Goal: Task Accomplishment & Management: Manage account settings

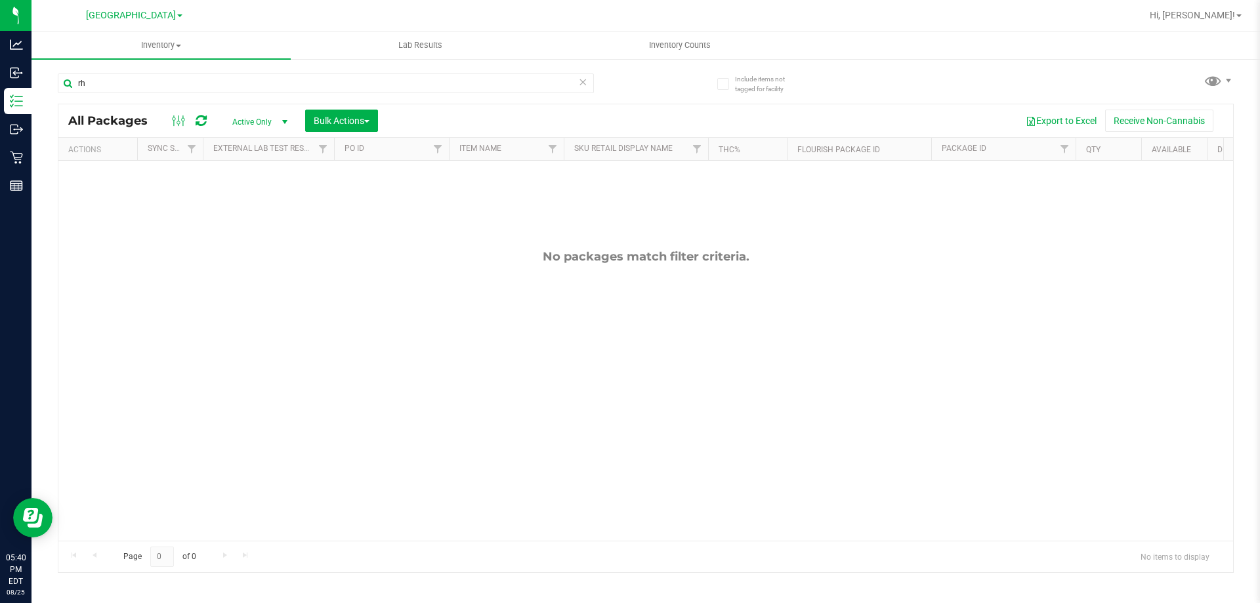
type input "r"
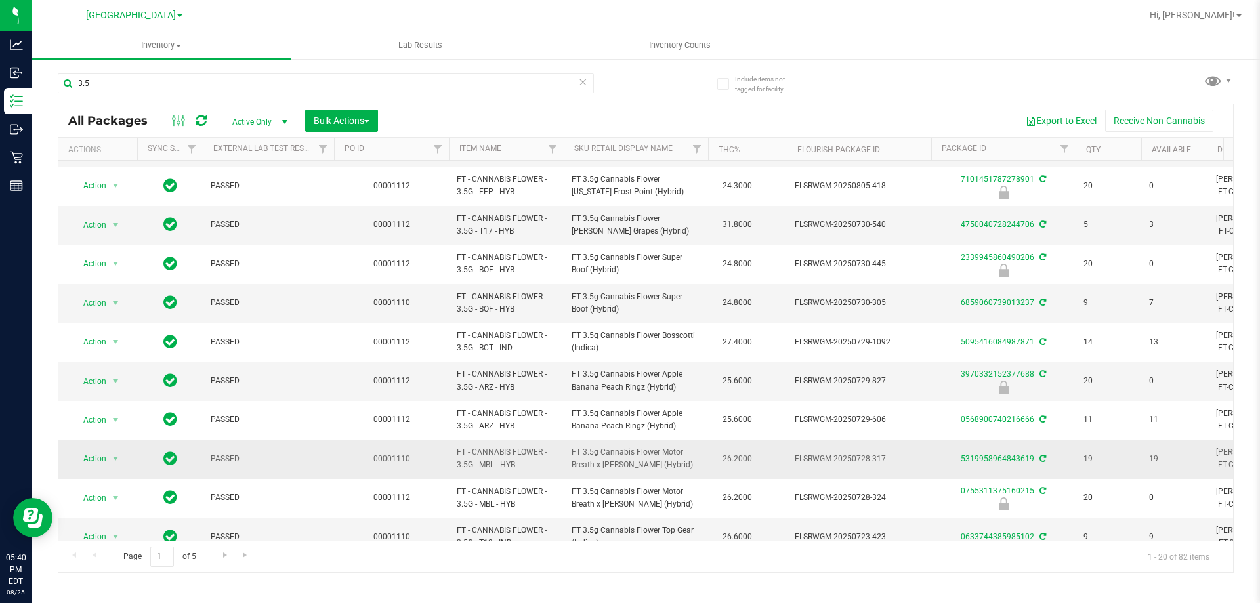
scroll to position [409, 0]
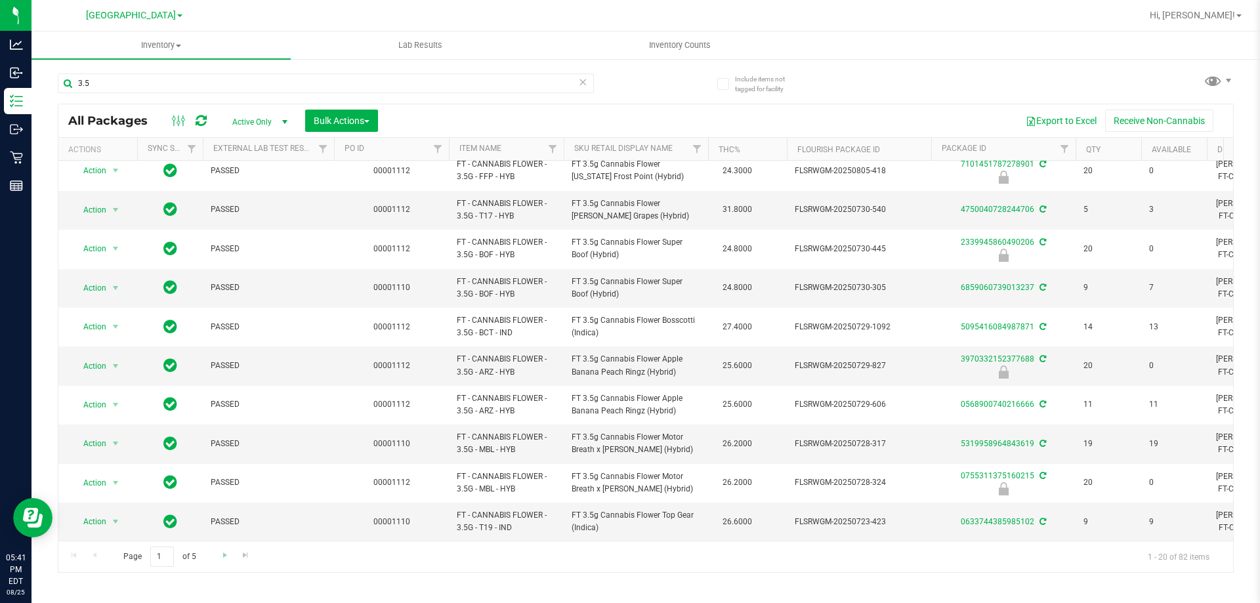
type input "3.5"
click at [215, 557] on link "Go to the next page" at bounding box center [224, 556] width 19 height 18
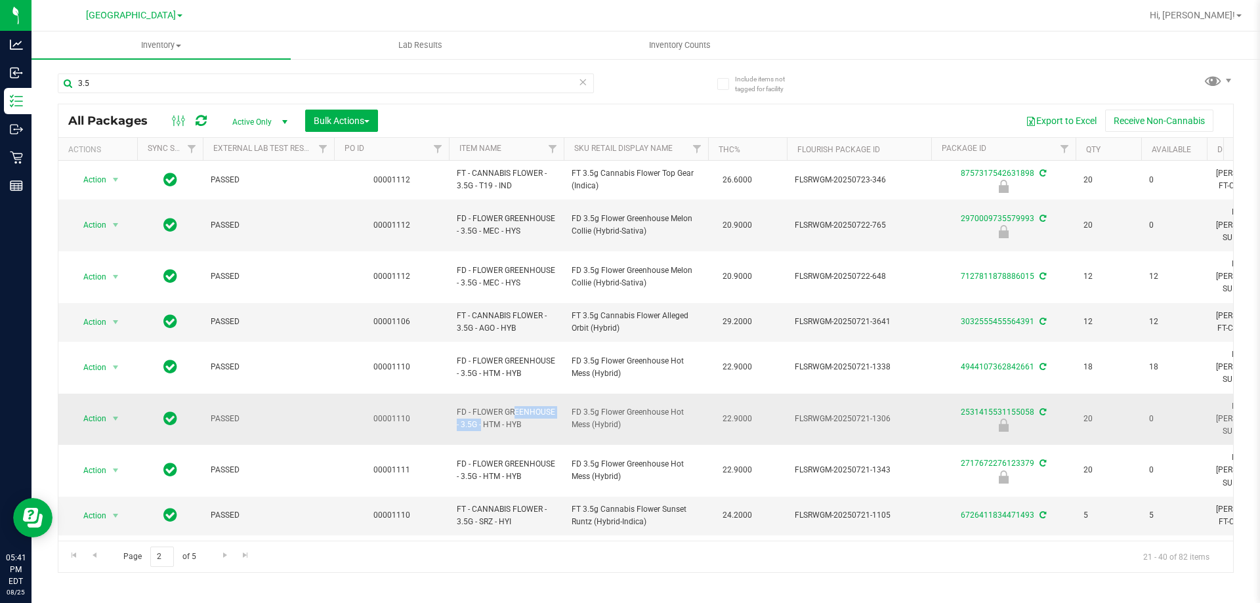
drag, startPoint x: 555, startPoint y: 364, endPoint x: 474, endPoint y: 364, distance: 81.4
click at [474, 406] on span "FD - FLOWER GREENHOUSE - 3.5G - HTM - HYB" at bounding box center [506, 418] width 99 height 25
copy span "FLOWER GREENHOUSE"
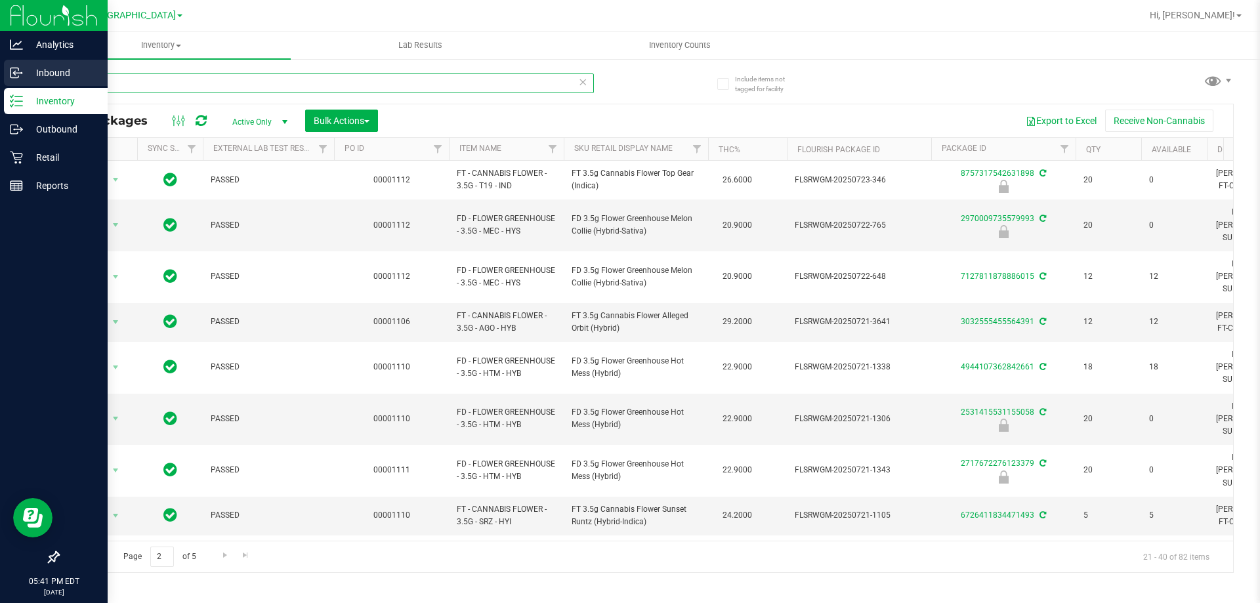
drag, startPoint x: 107, startPoint y: 80, endPoint x: 0, endPoint y: 86, distance: 107.2
click at [0, 86] on div "Analytics Inbound Inventory Outbound Retail Reports 05:41 PM EDT 08/25/2025 08/…" at bounding box center [630, 301] width 1260 height 603
paste input "FLOWER GREENHOUSE"
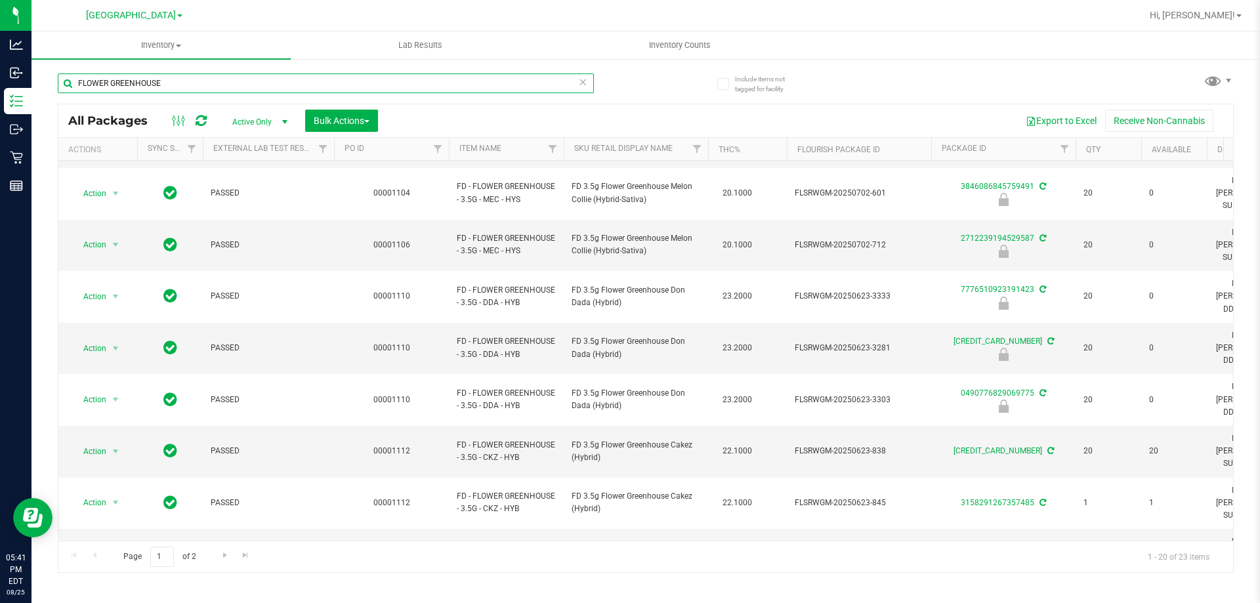
scroll to position [409, 0]
type input "F"
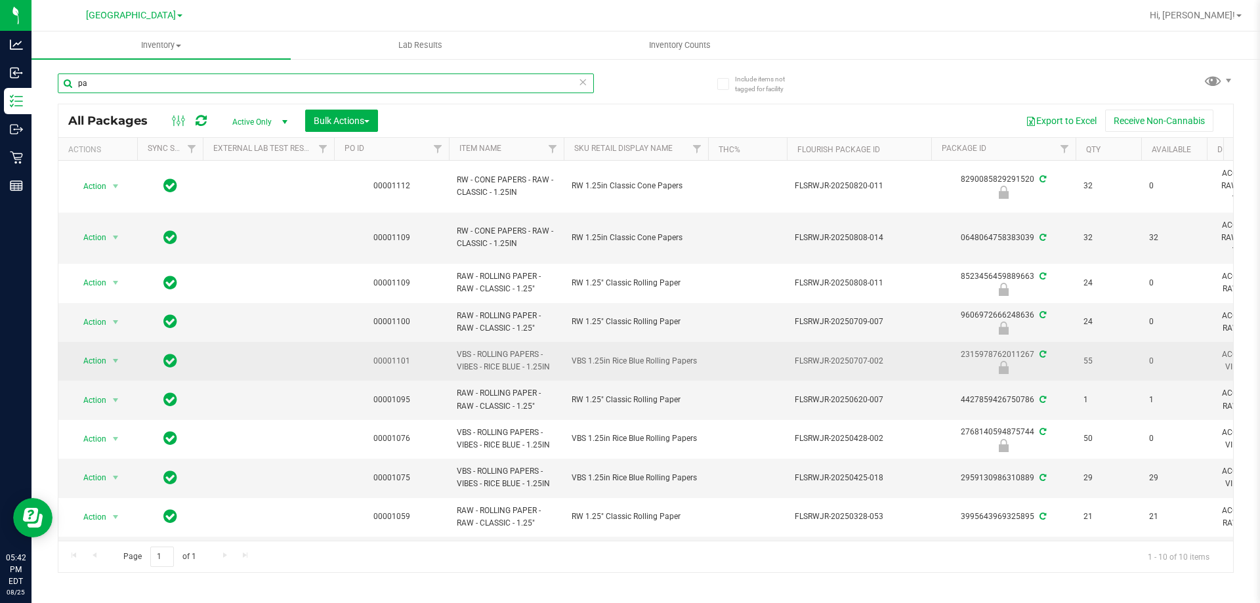
type input "p"
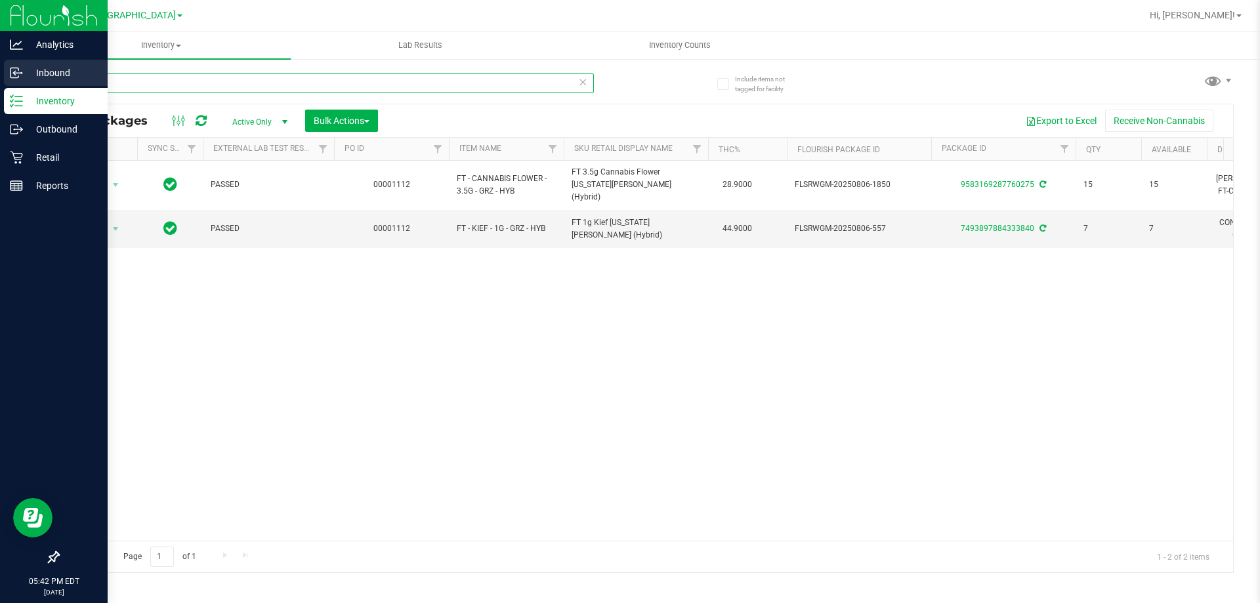
type input "grz"
click at [53, 72] on p "Inbound" at bounding box center [62, 73] width 79 height 16
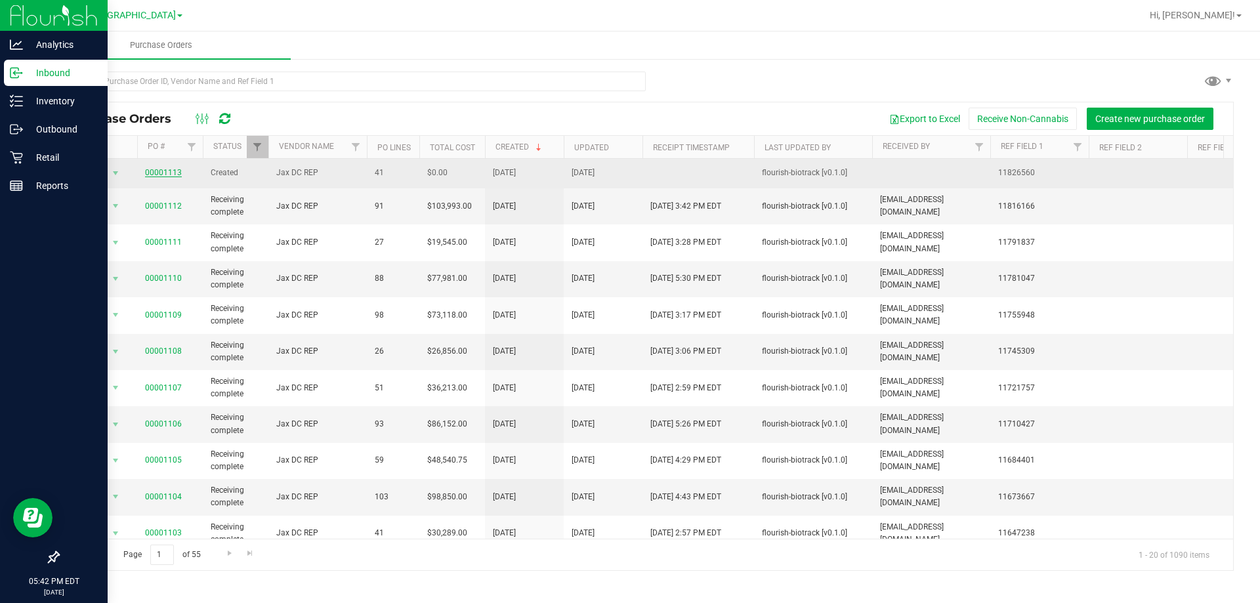
click at [166, 177] on link "00001113" at bounding box center [163, 172] width 37 height 9
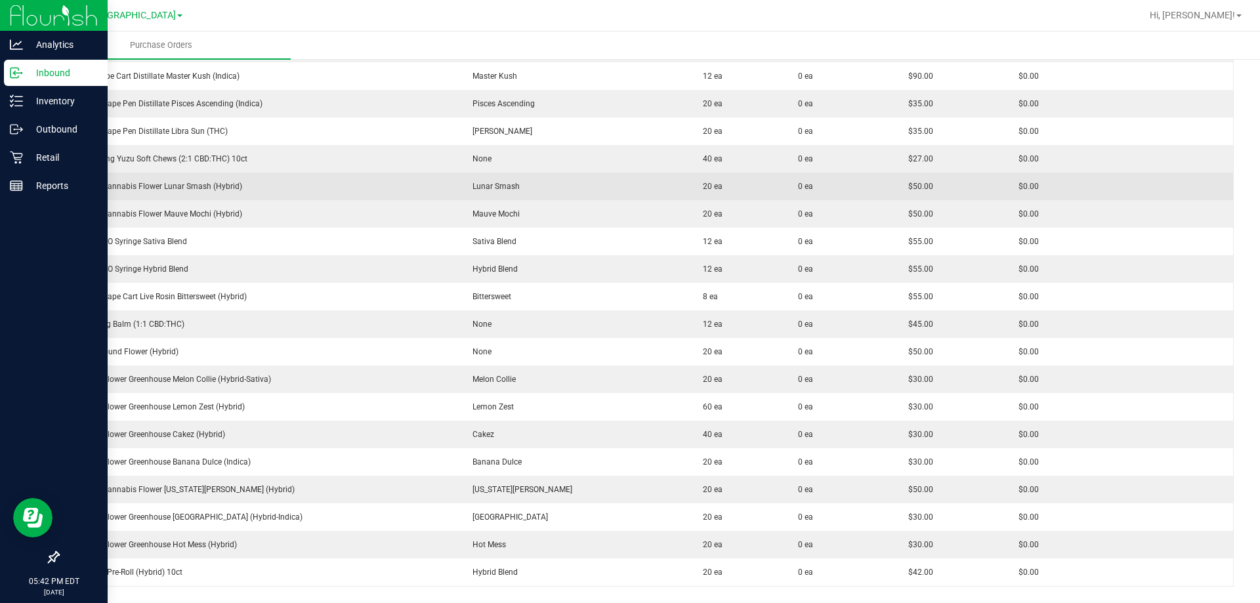
scroll to position [919, 0]
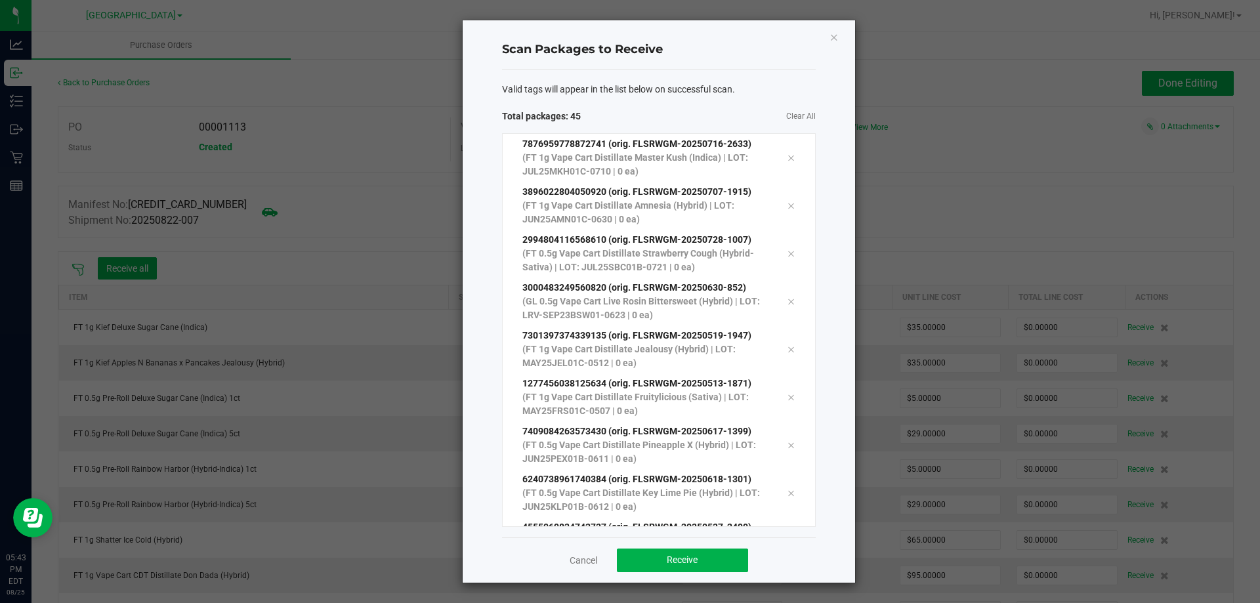
scroll to position [1749, 0]
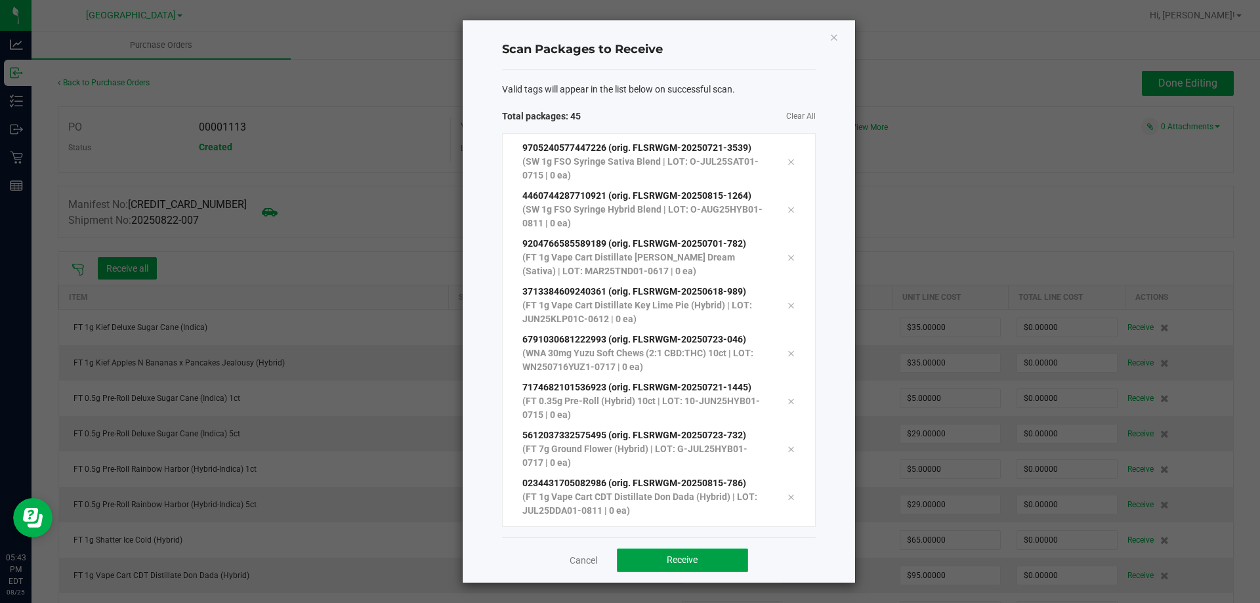
click at [723, 563] on button "Receive" at bounding box center [682, 561] width 131 height 24
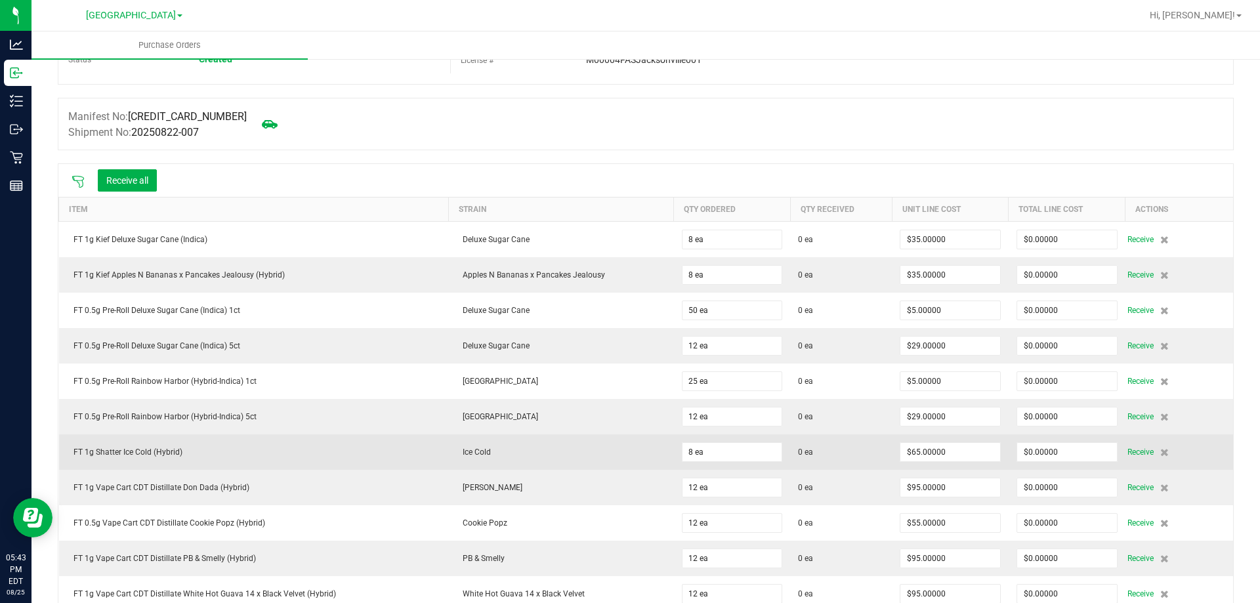
scroll to position [0, 0]
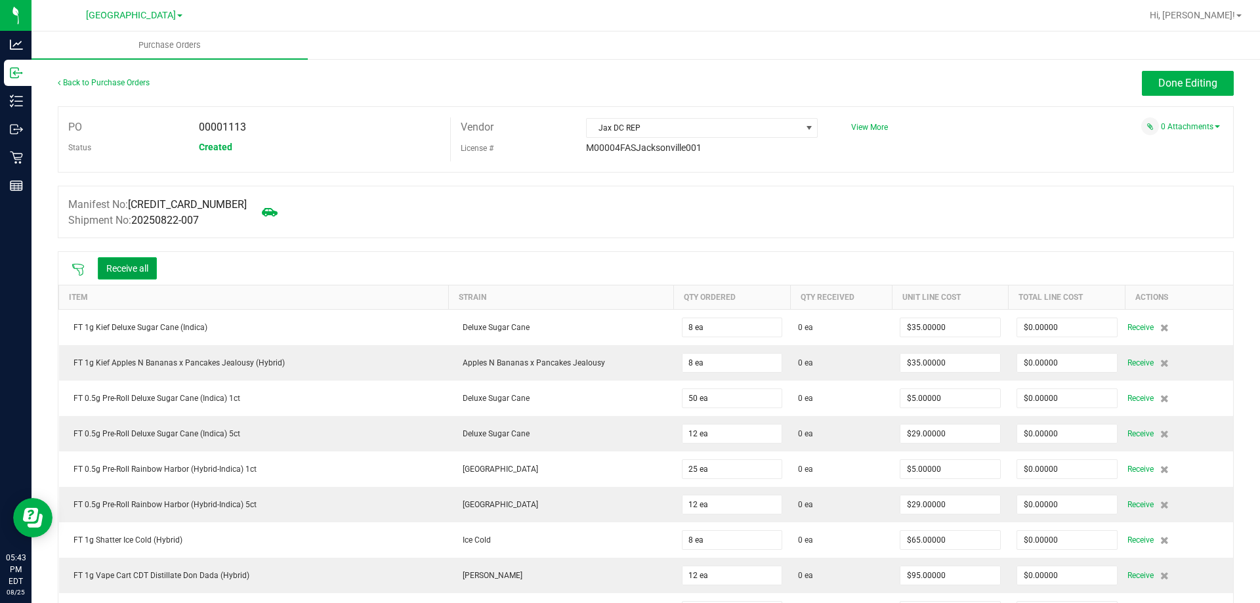
click at [116, 266] on button "Receive all" at bounding box center [127, 268] width 59 height 22
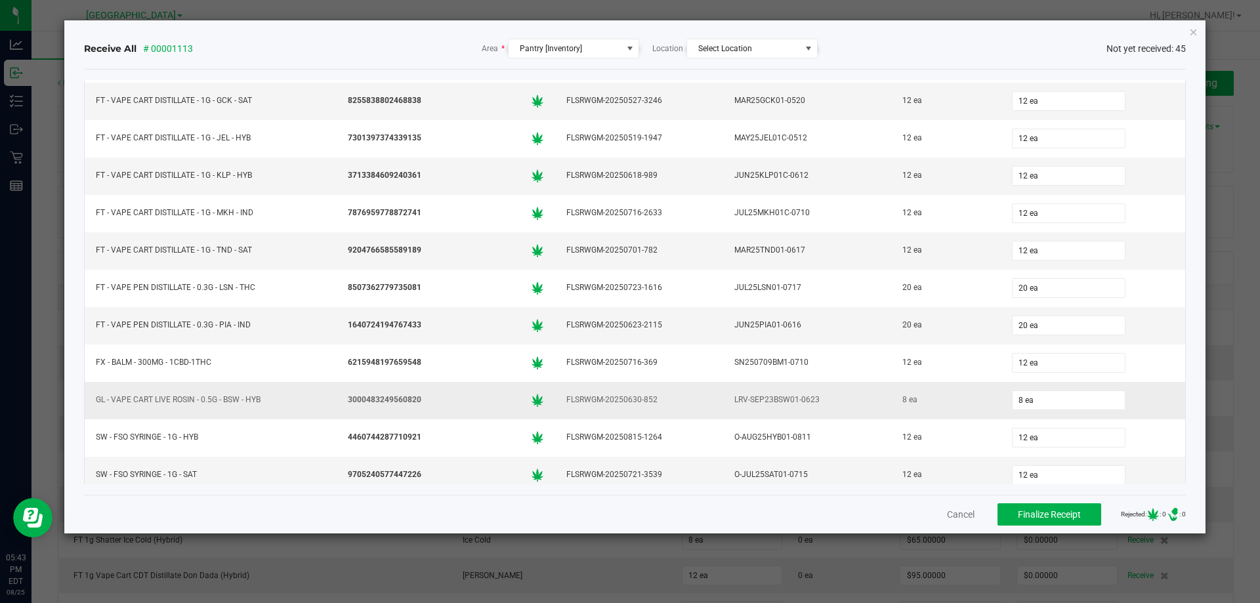
scroll to position [1309, 0]
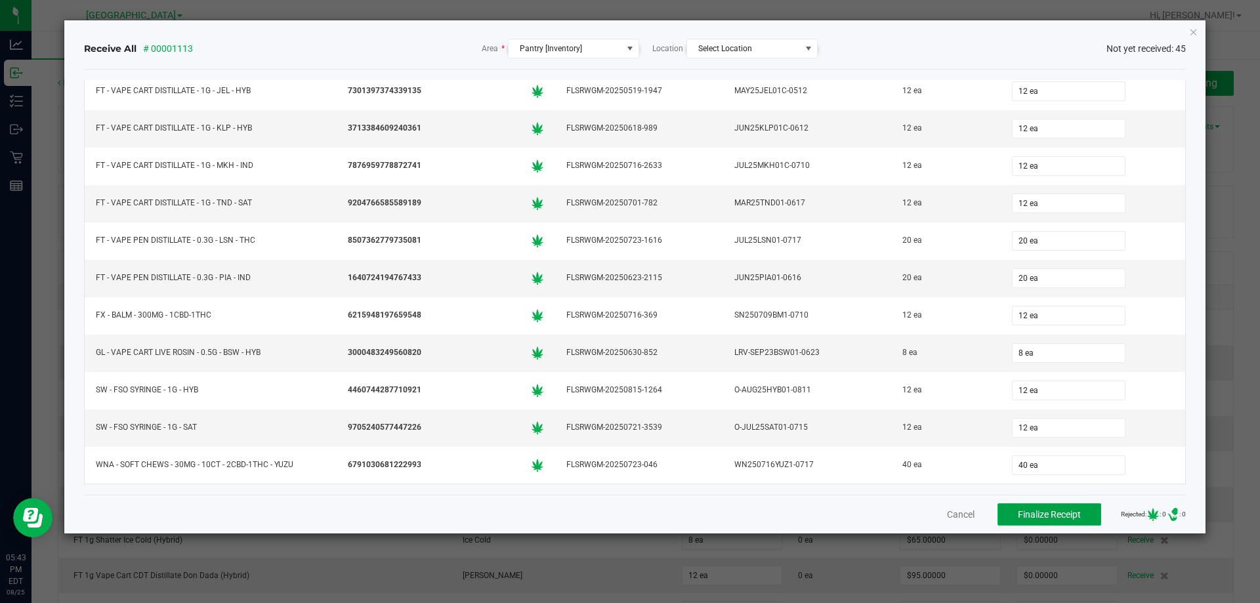
click at [1044, 515] on span "Finalize Receipt" at bounding box center [1049, 514] width 63 height 11
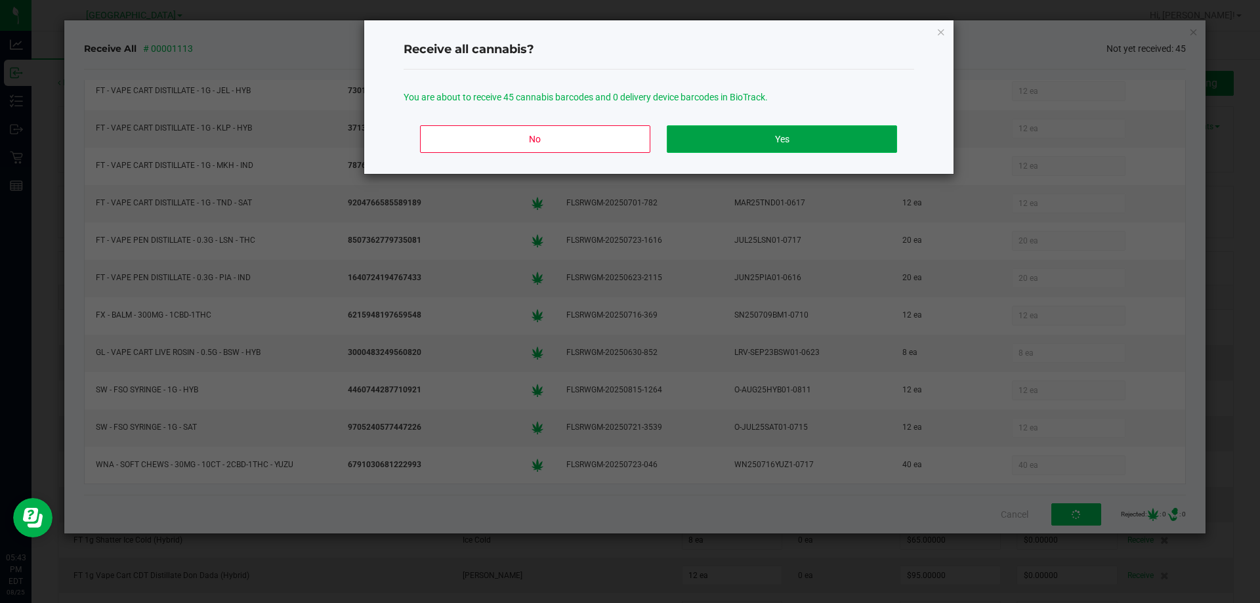
click at [731, 129] on button "Yes" at bounding box center [782, 139] width 230 height 28
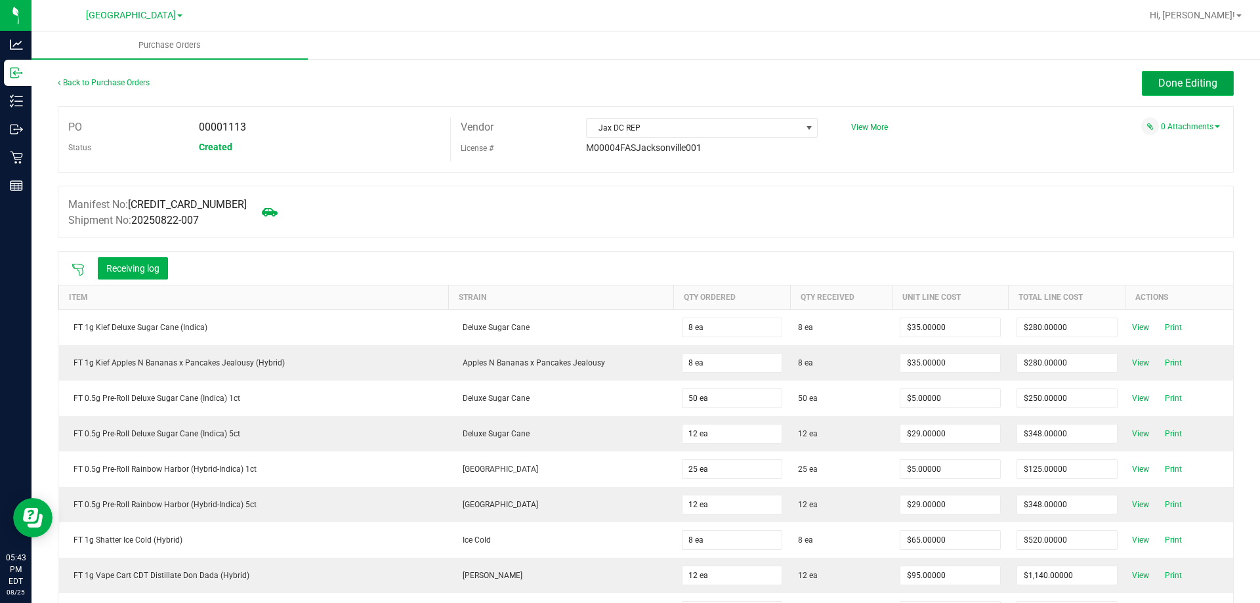
click at [1170, 72] on button "Done Editing" at bounding box center [1188, 83] width 92 height 25
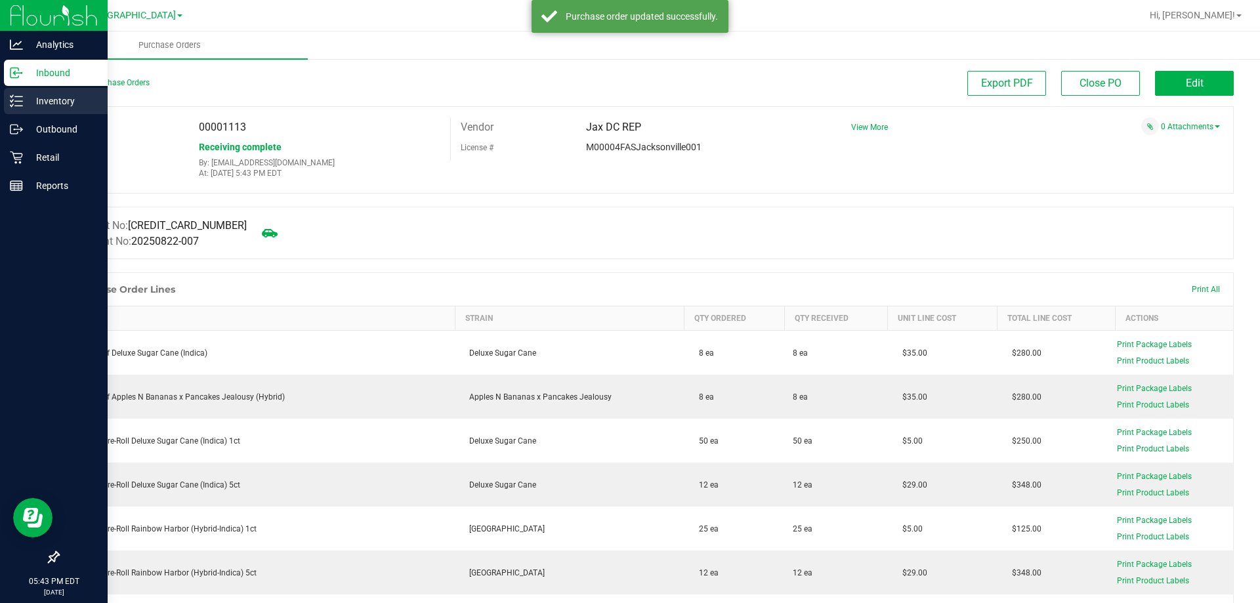
click at [41, 100] on p "Inventory" at bounding box center [62, 101] width 79 height 16
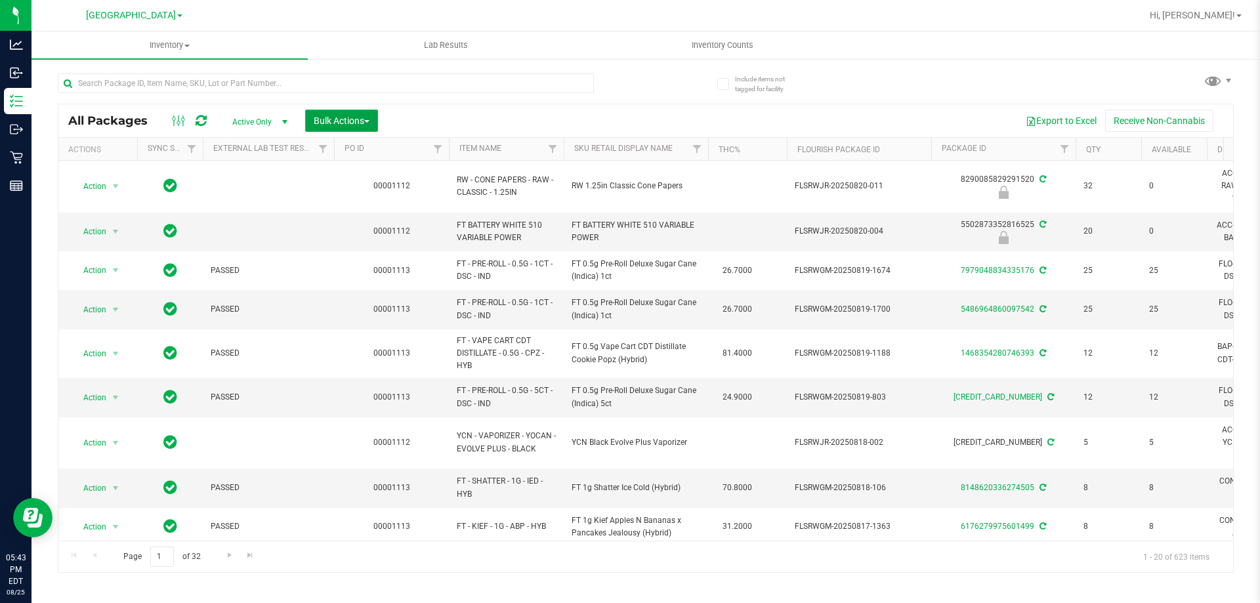
click at [330, 119] on span "Bulk Actions" at bounding box center [342, 121] width 56 height 11
click at [331, 243] on span "Lock/Unlock packages" at bounding box center [358, 247] width 90 height 11
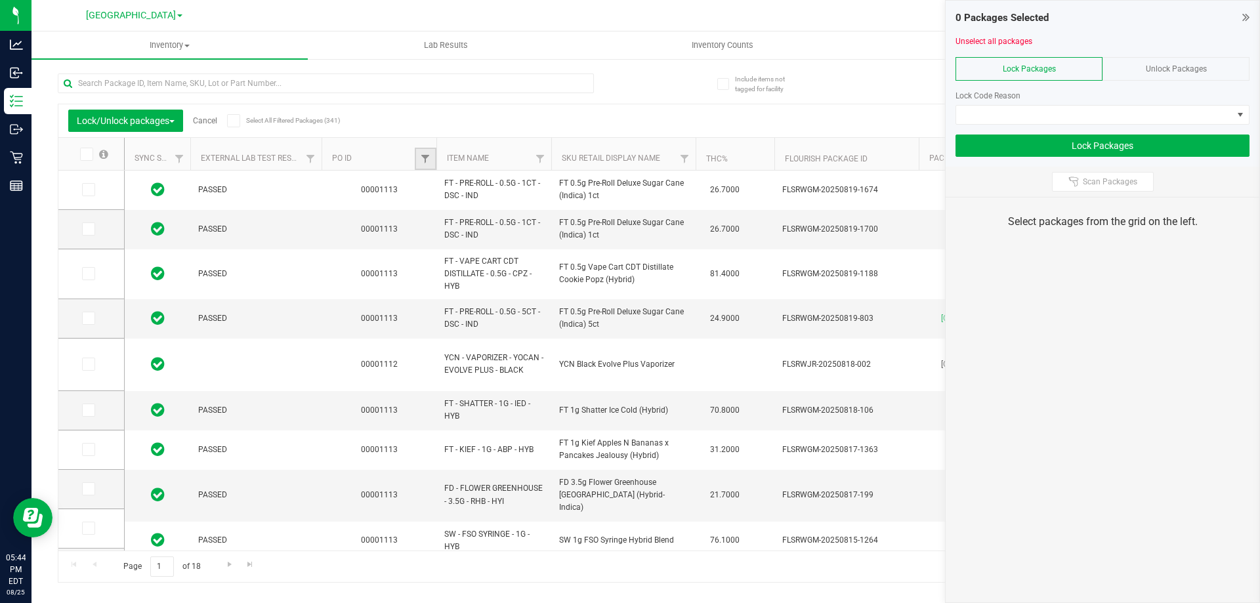
click at [432, 157] on link "Filter" at bounding box center [426, 159] width 22 height 22
type input "1113"
click at [423, 208] on button "Filter" at bounding box center [454, 222] width 63 height 29
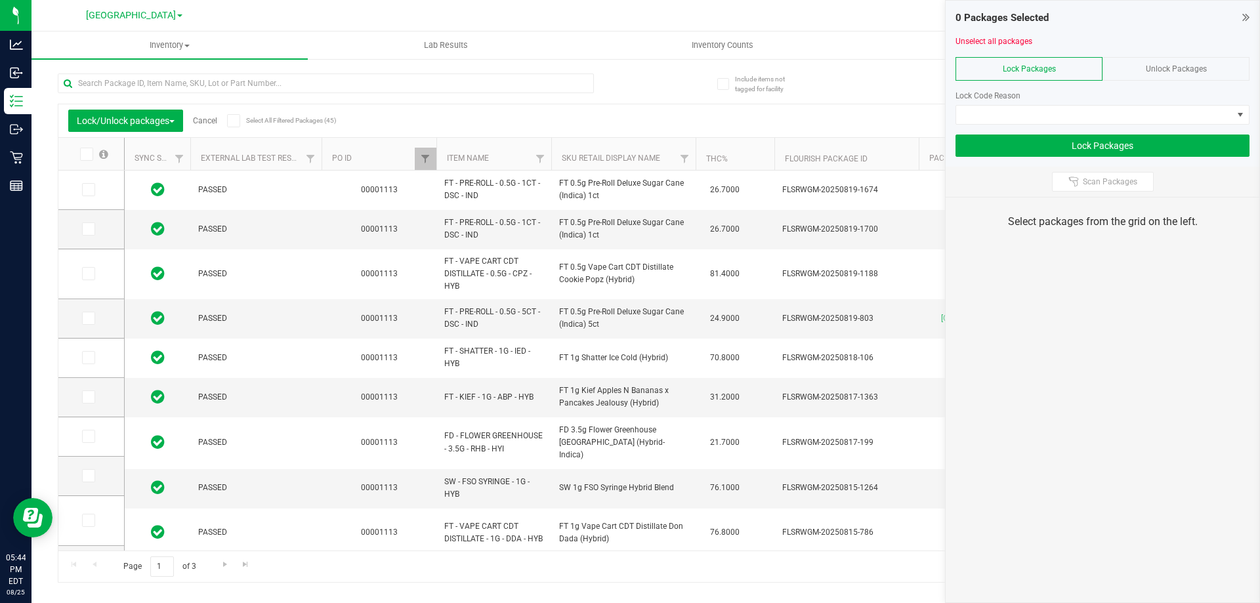
click at [90, 155] on span at bounding box center [86, 154] width 13 height 13
click at [0, 0] on input "checkbox" at bounding box center [0, 0] width 0 height 0
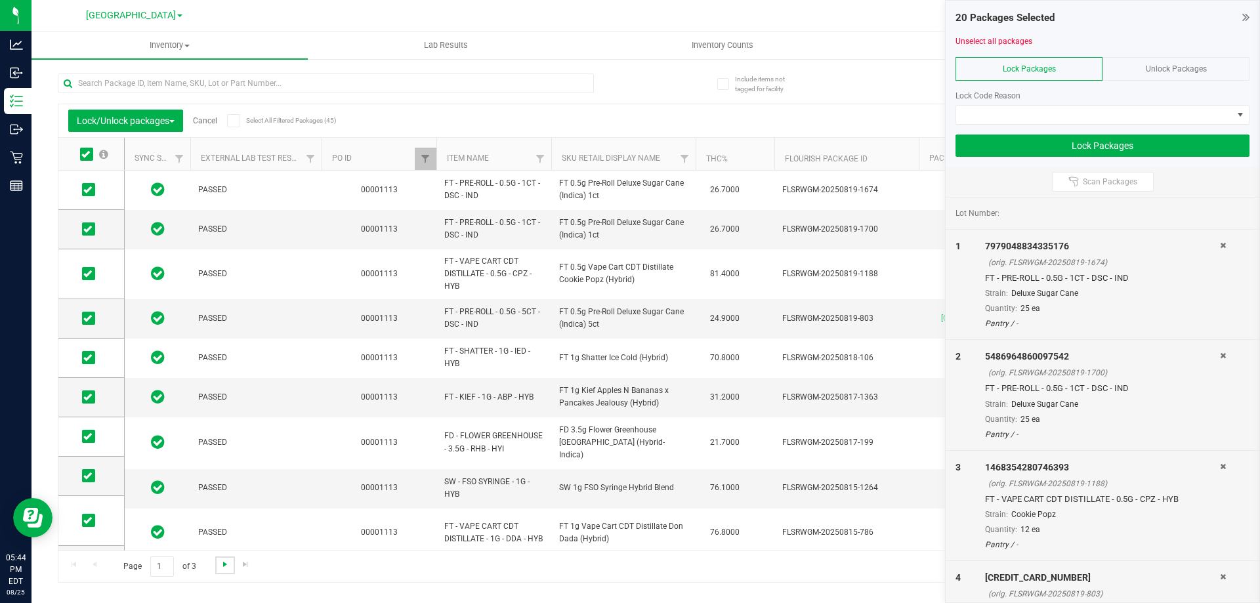
click at [225, 568] on span "Go to the next page" at bounding box center [225, 564] width 11 height 11
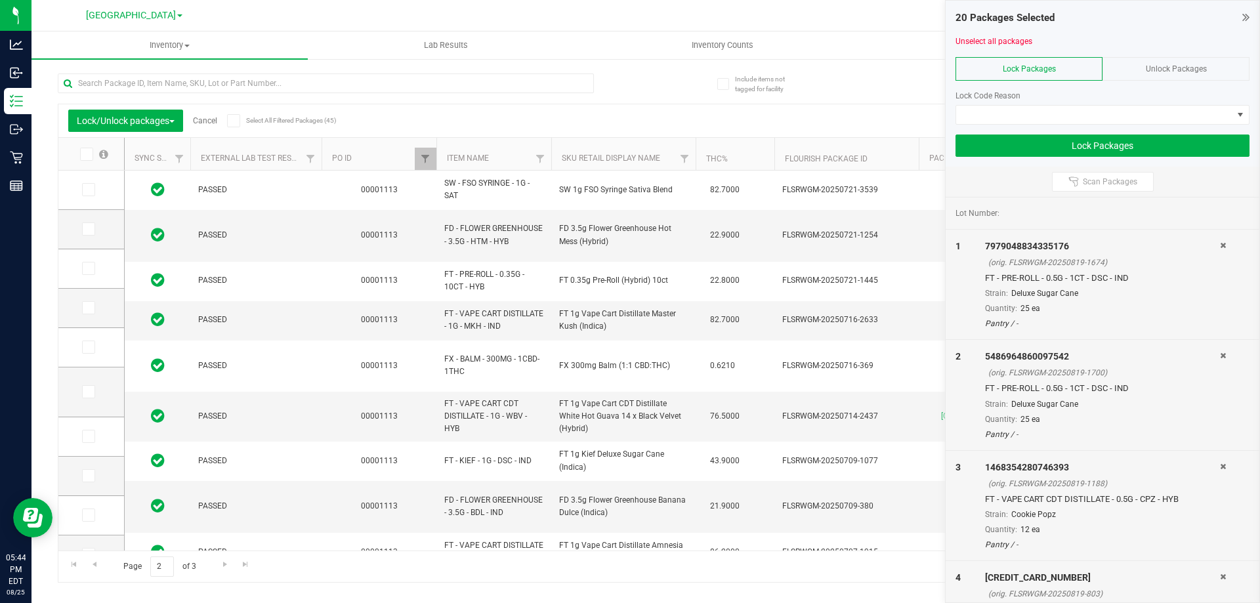
click at [91, 151] on span at bounding box center [86, 154] width 13 height 13
click at [0, 0] on input "checkbox" at bounding box center [0, 0] width 0 height 0
click at [228, 563] on span "Go to the next page" at bounding box center [225, 564] width 11 height 11
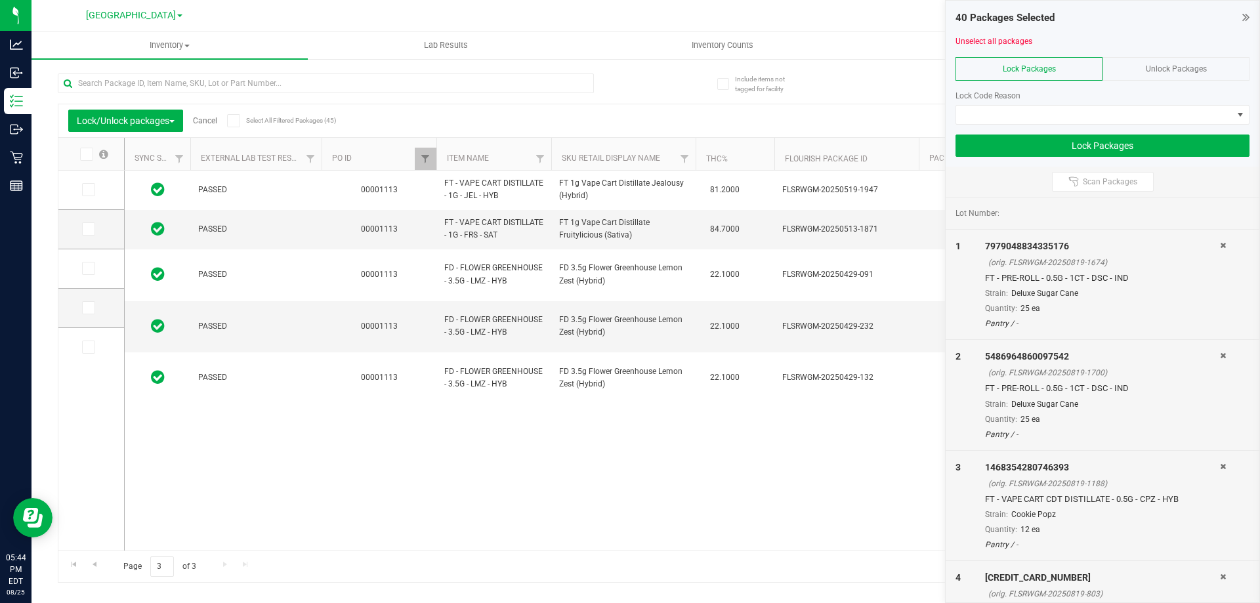
click at [90, 150] on span at bounding box center [86, 154] width 13 height 13
click at [0, 0] on input "checkbox" at bounding box center [0, 0] width 0 height 0
click at [1096, 111] on span at bounding box center [1094, 115] width 276 height 18
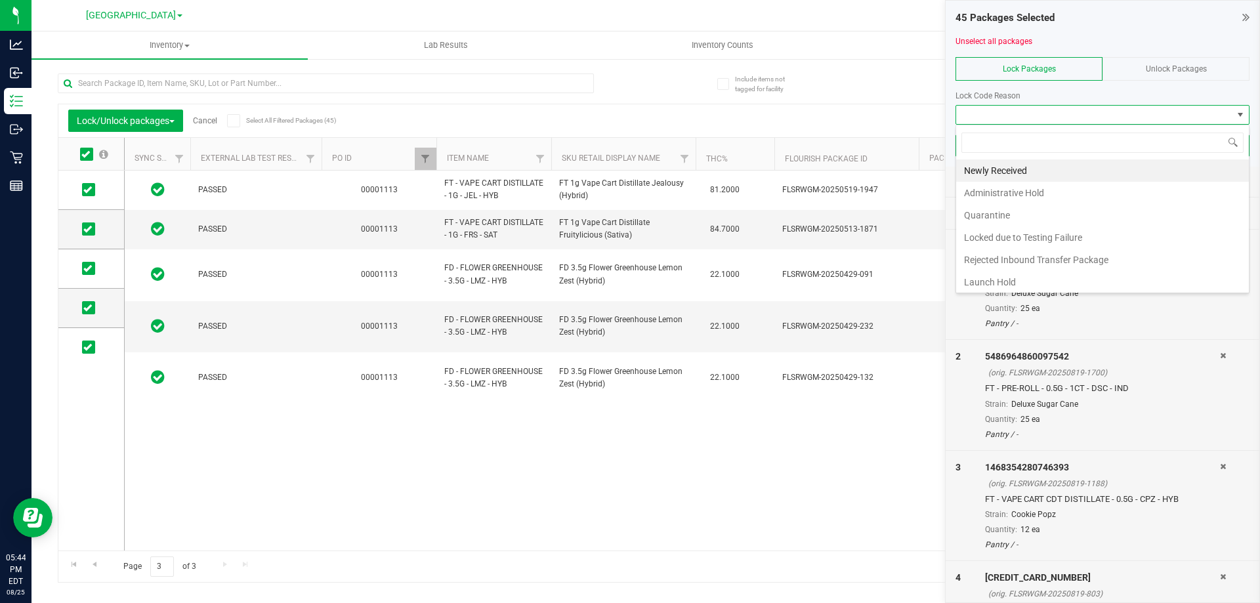
scroll to position [20, 294]
click at [1001, 223] on li "Quarantine" at bounding box center [1102, 215] width 293 height 22
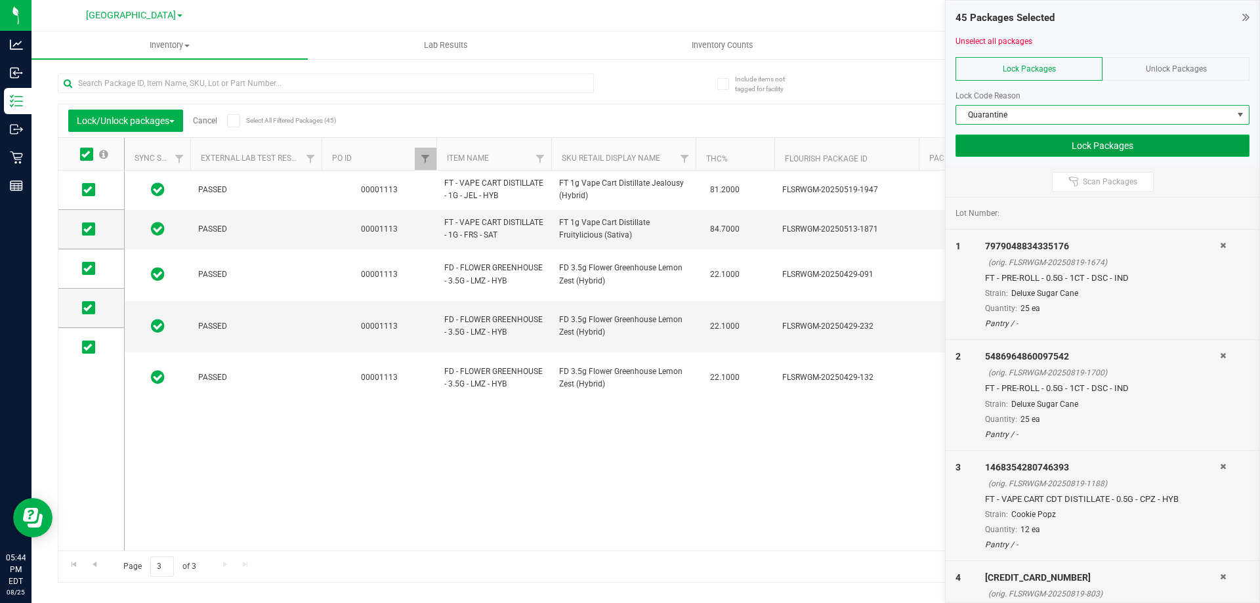
click at [1159, 138] on button "Lock Packages" at bounding box center [1103, 146] width 294 height 22
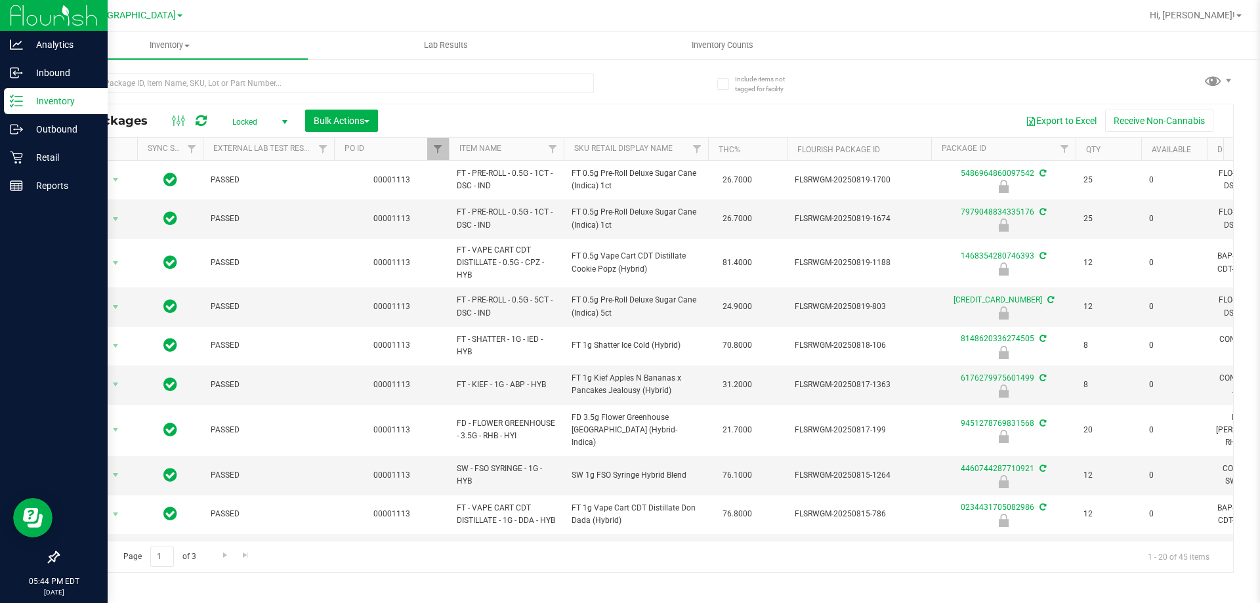
click at [9, 104] on div "Inventory" at bounding box center [56, 101] width 104 height 26
click at [51, 79] on p "Inbound" at bounding box center [62, 73] width 79 height 16
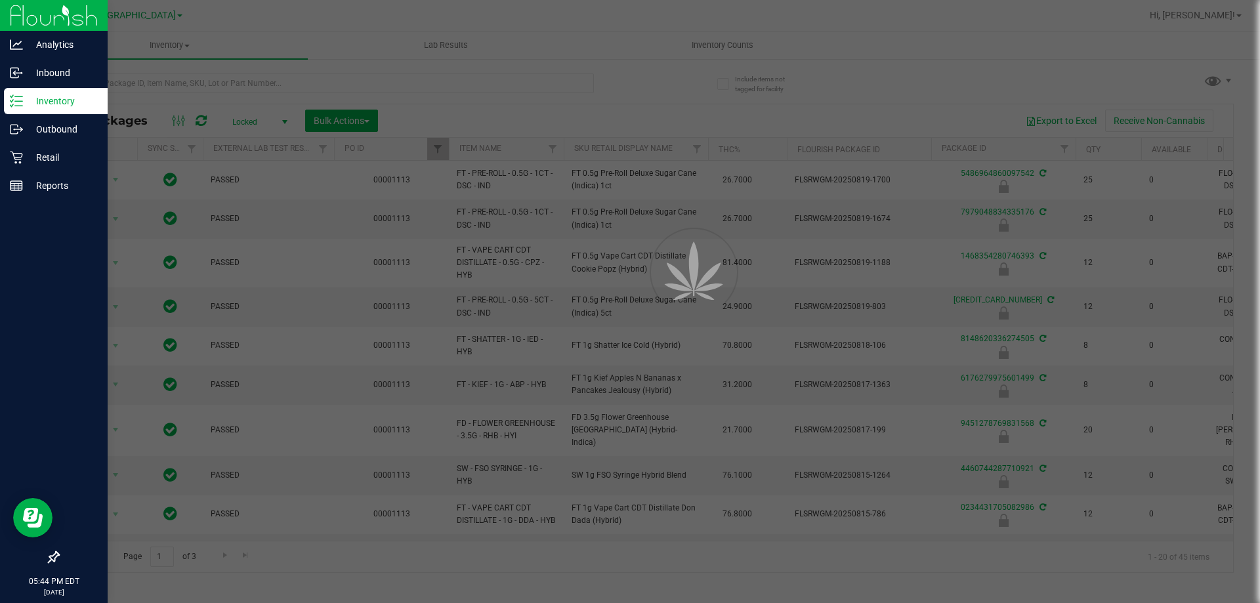
click at [48, 102] on p "Inventory" at bounding box center [62, 101] width 79 height 16
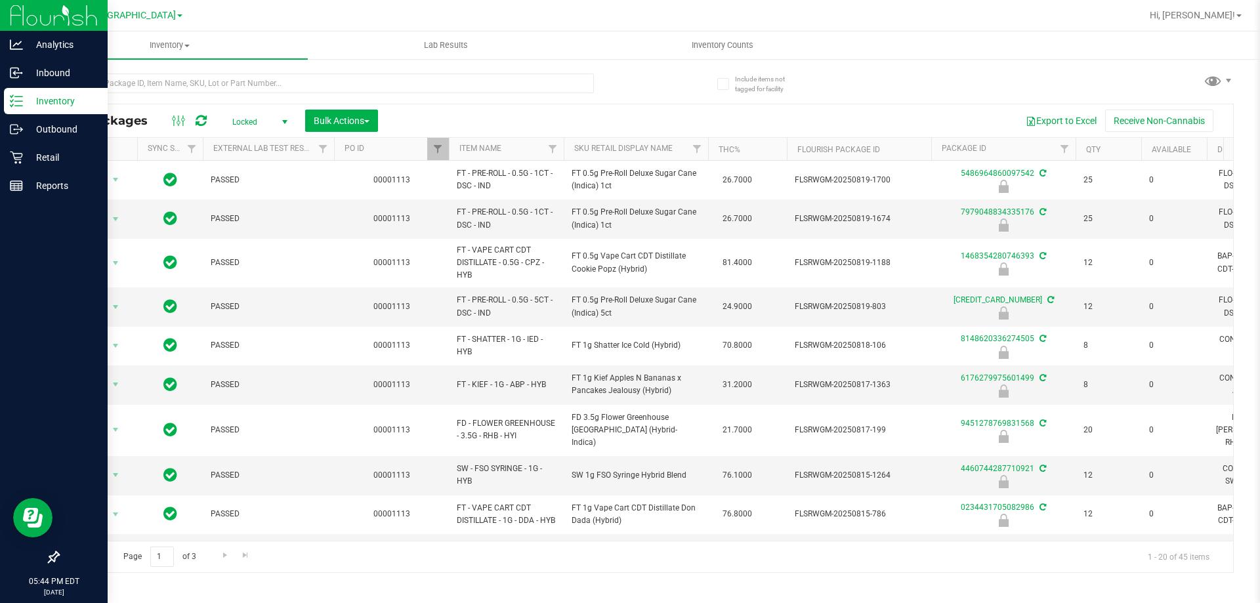
click at [48, 102] on p "Inventory" at bounding box center [62, 101] width 79 height 16
click at [59, 79] on p "Inbound" at bounding box center [62, 73] width 79 height 16
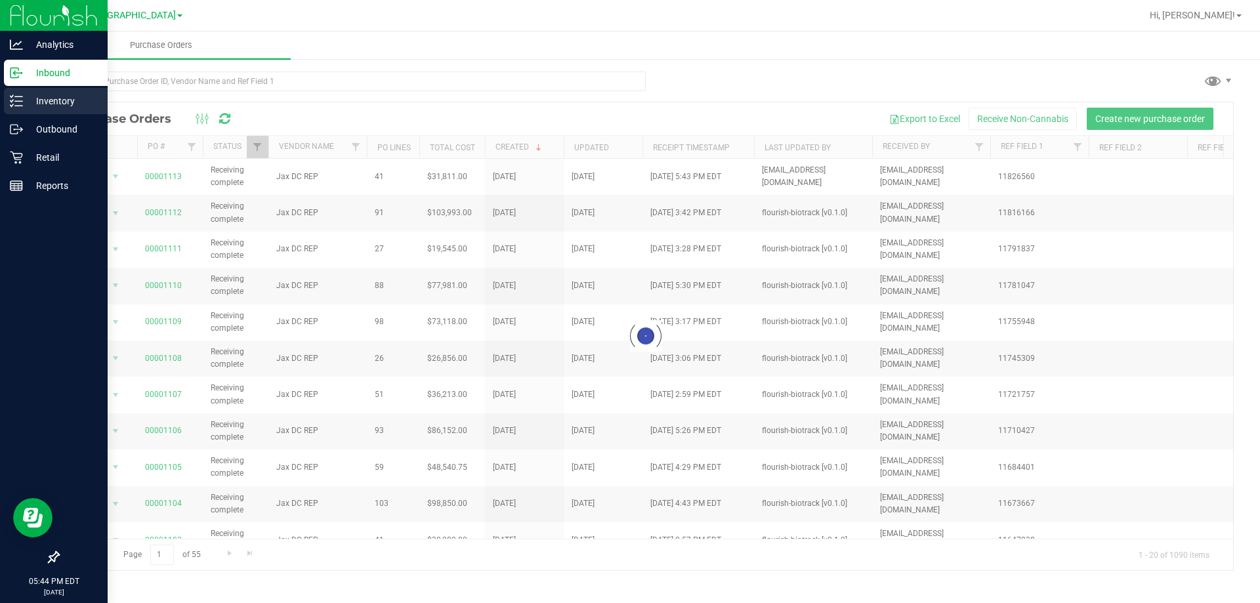
click at [55, 100] on p "Inventory" at bounding box center [62, 101] width 79 height 16
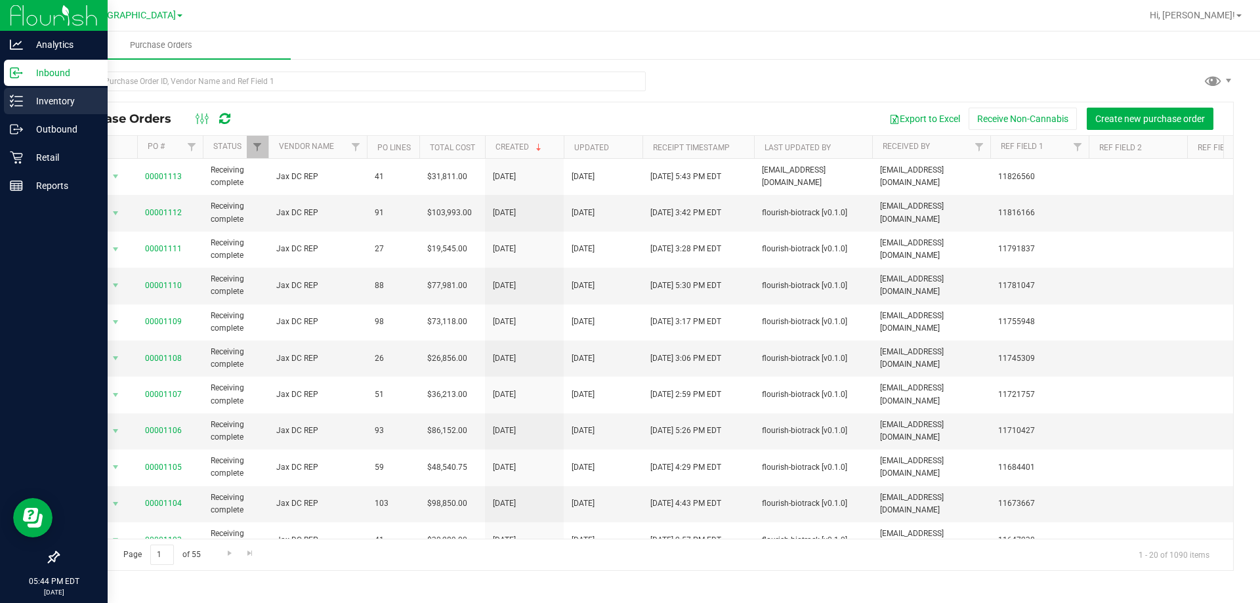
click at [55, 100] on p "Inventory" at bounding box center [62, 101] width 79 height 16
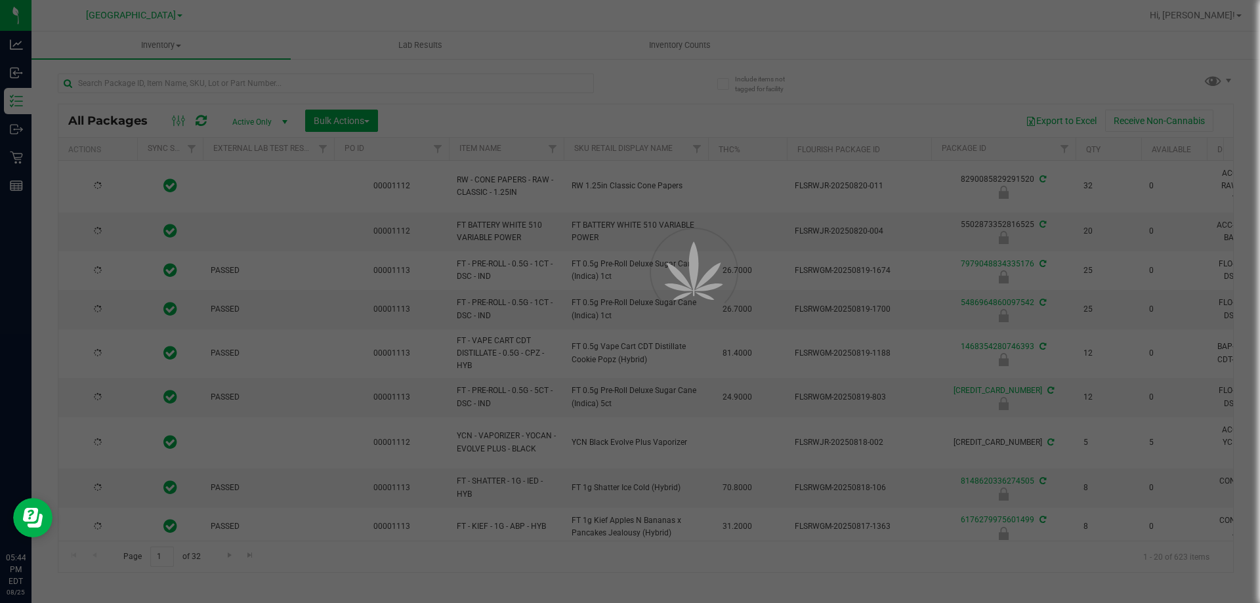
click at [224, 83] on div at bounding box center [630, 301] width 1260 height 603
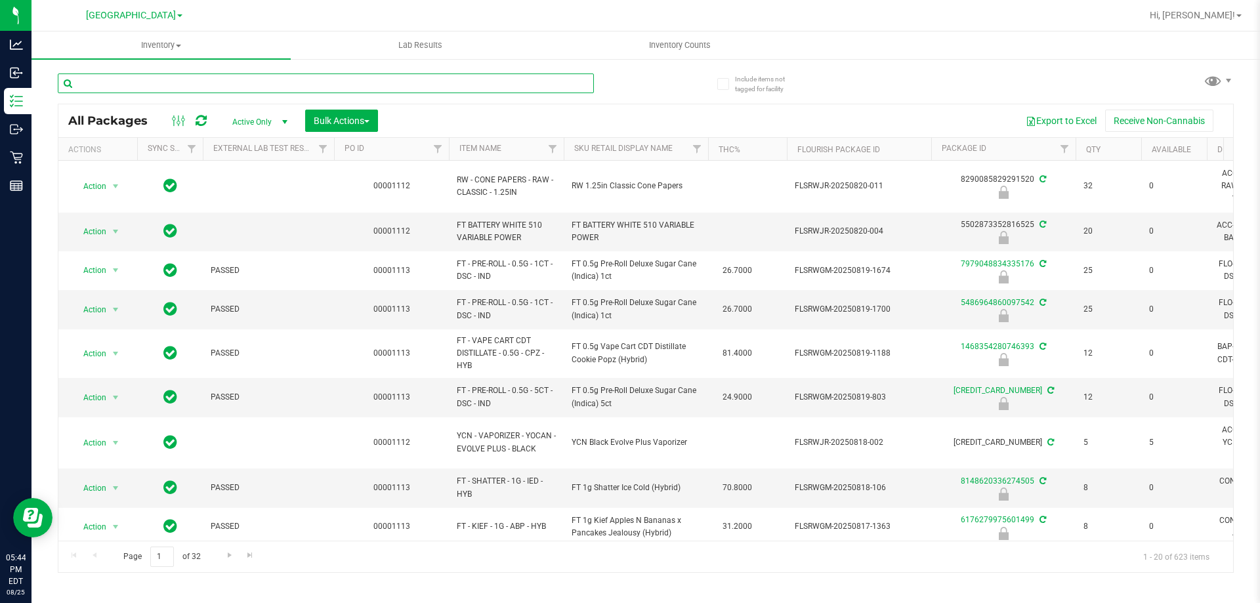
click at [224, 82] on input "text" at bounding box center [326, 84] width 536 height 20
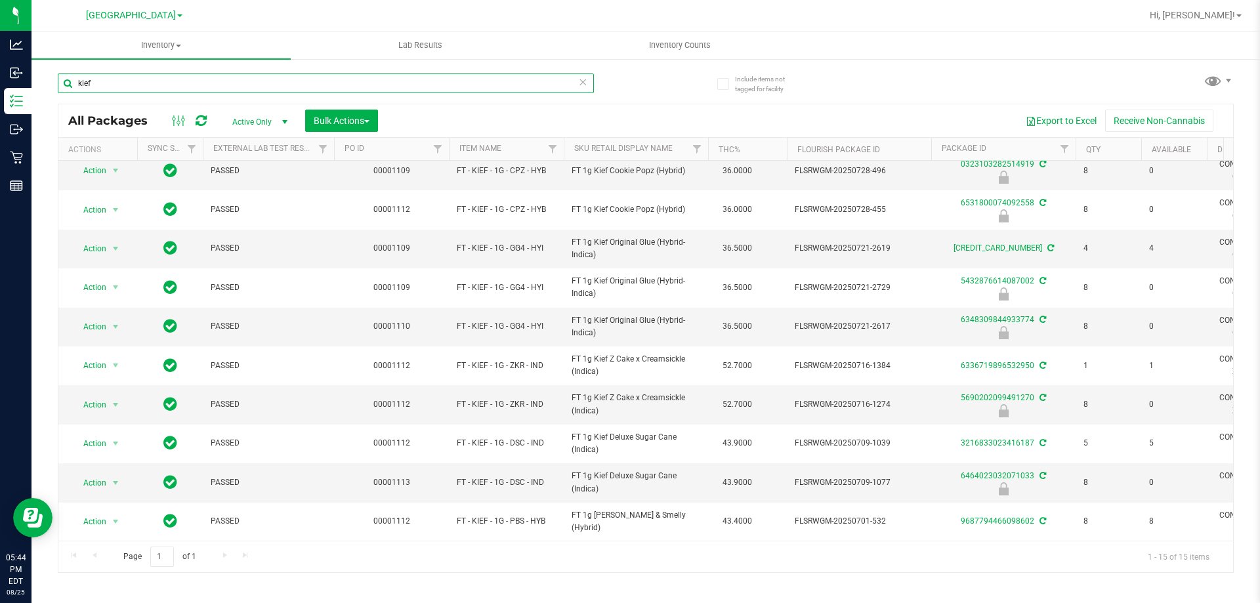
scroll to position [214, 0]
type input "k"
type input "8610000329366771"
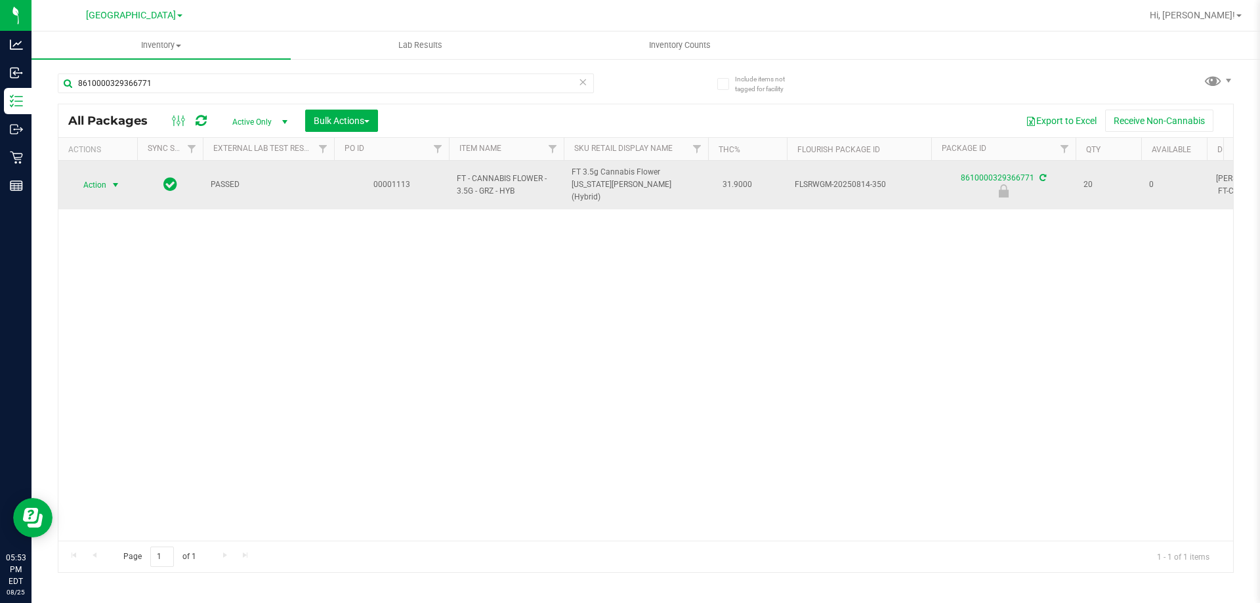
click at [104, 179] on span "Action" at bounding box center [89, 185] width 35 height 18
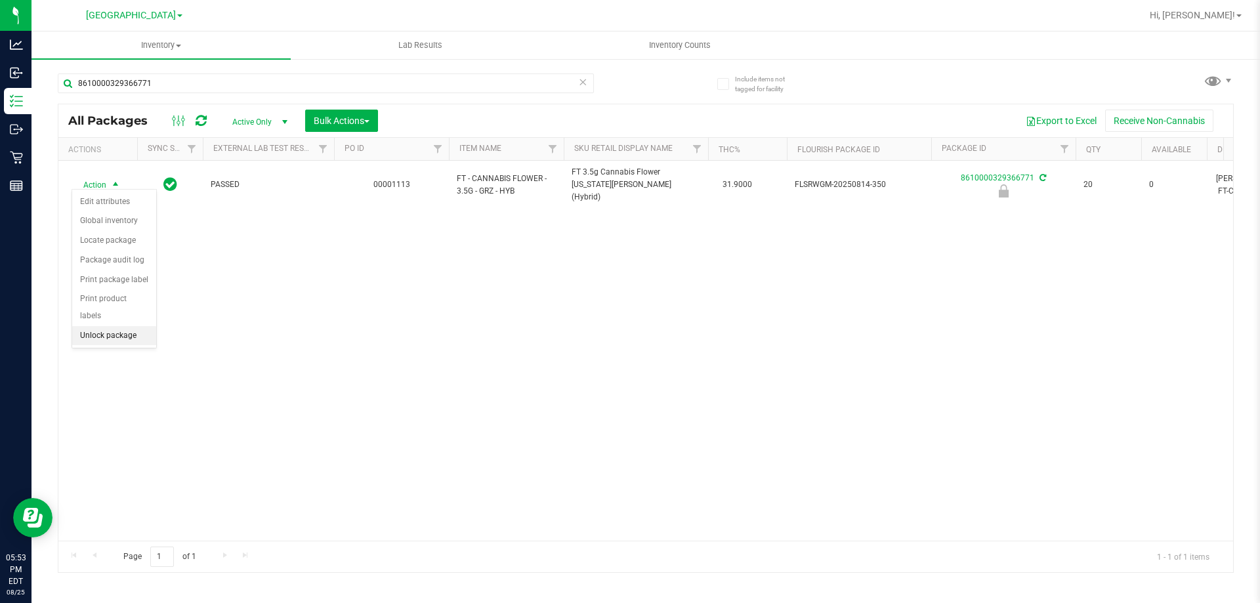
click at [97, 326] on li "Unlock package" at bounding box center [114, 336] width 84 height 20
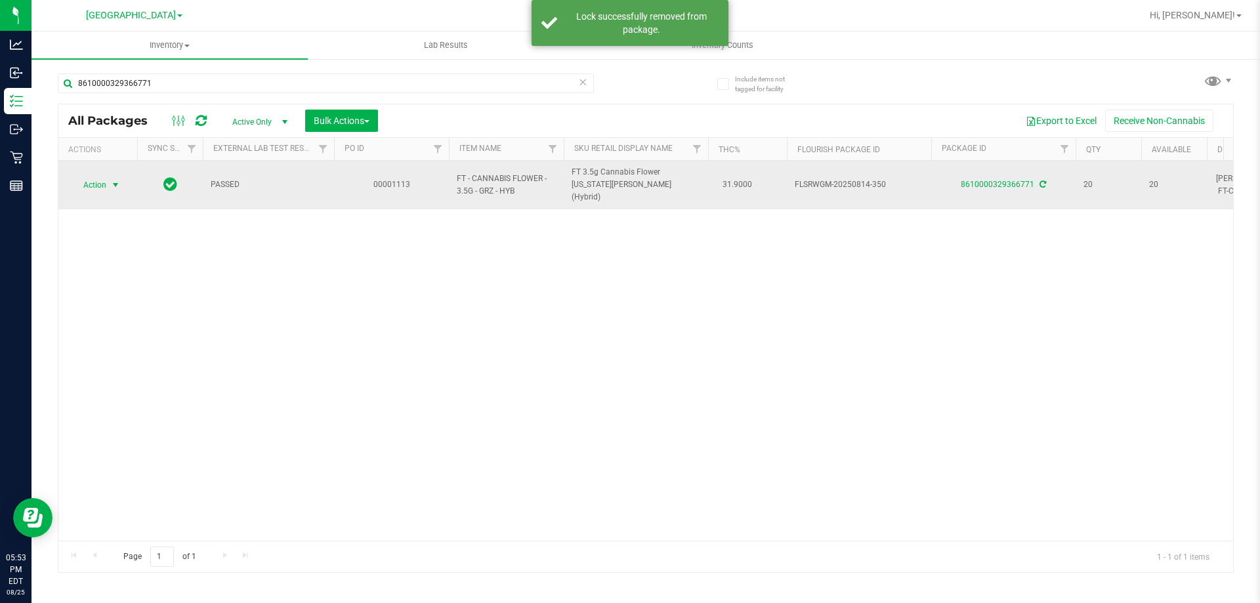
click at [112, 180] on span "select" at bounding box center [115, 185] width 11 height 11
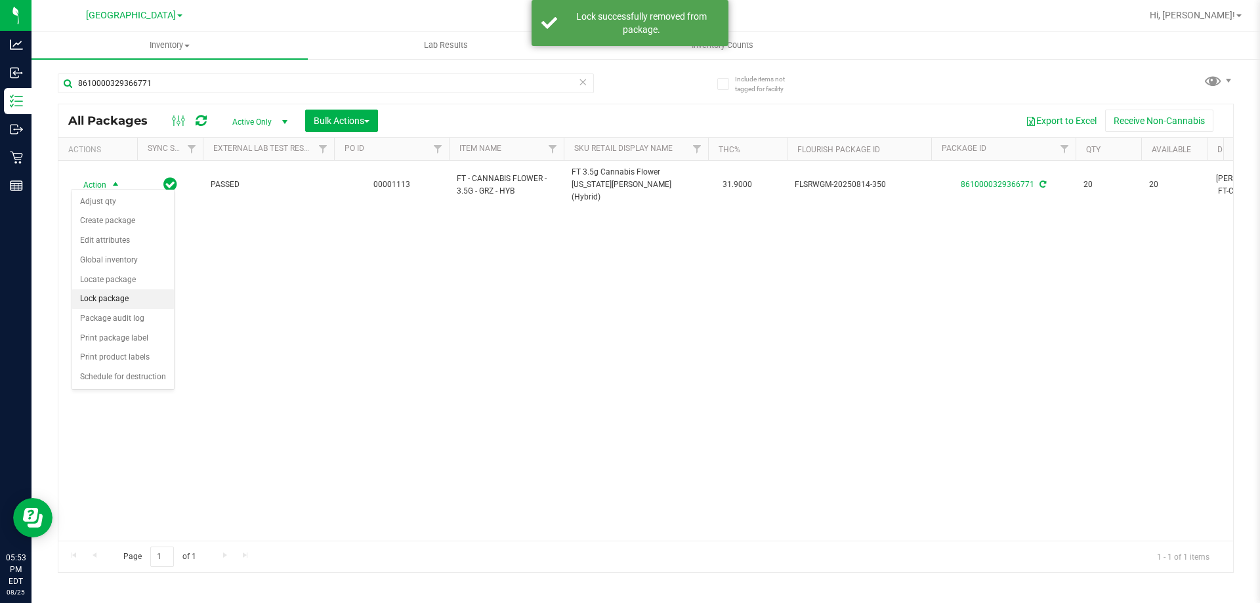
click at [109, 292] on li "Lock package" at bounding box center [123, 299] width 102 height 20
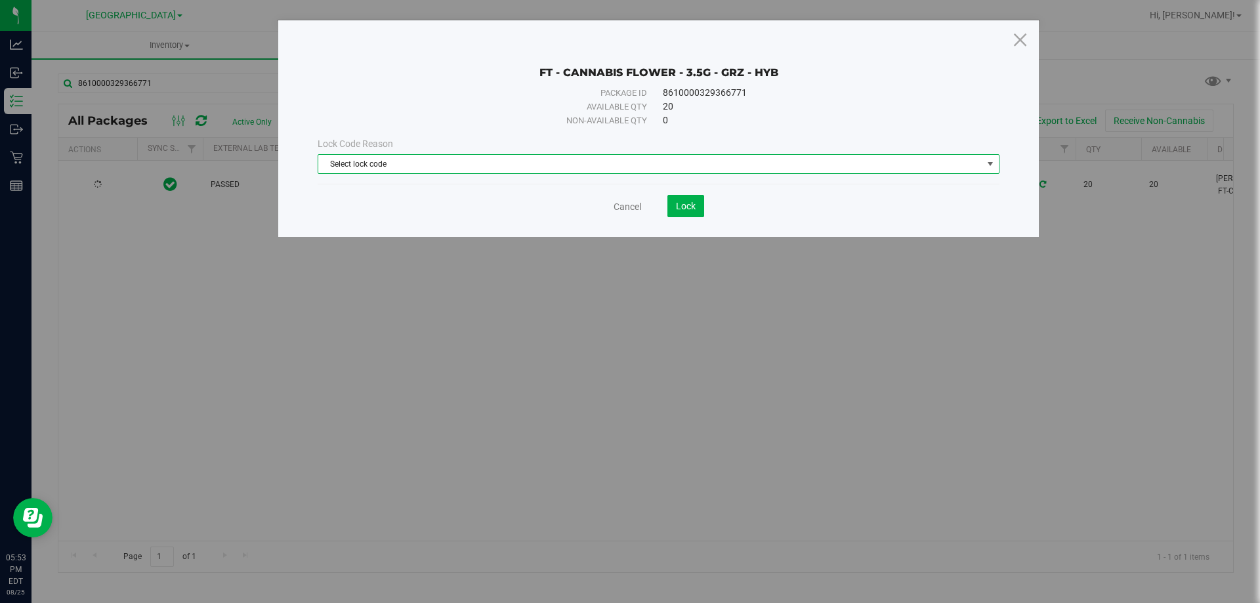
click at [445, 161] on span "Select lock code" at bounding box center [650, 164] width 664 height 18
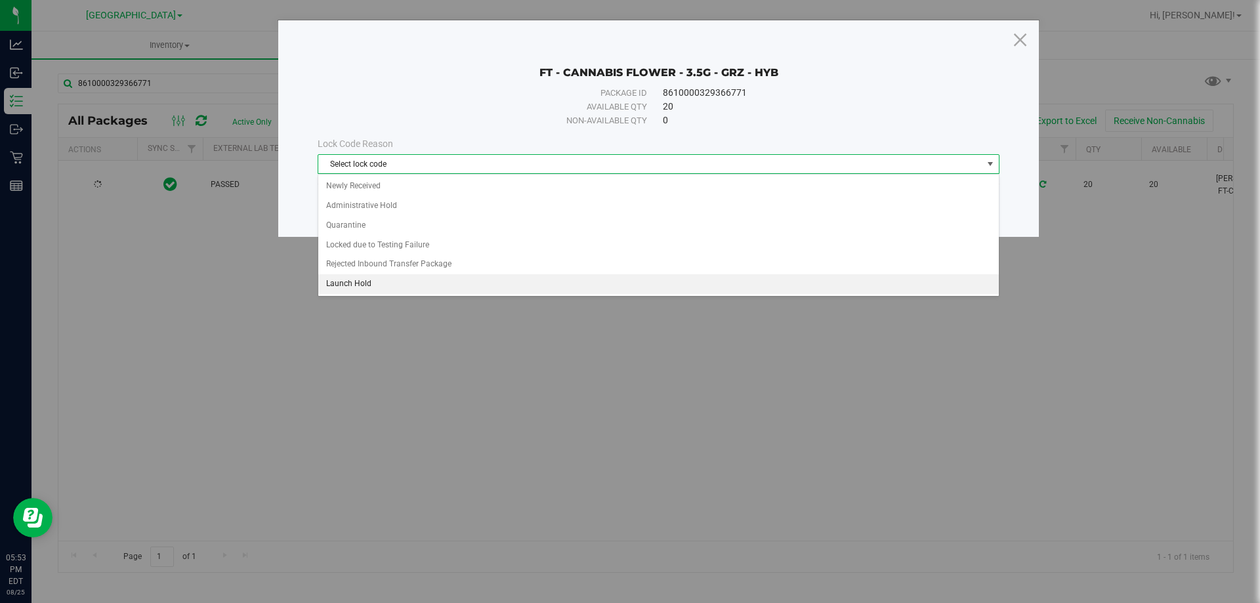
click at [351, 282] on li "Launch Hold" at bounding box center [658, 284] width 681 height 20
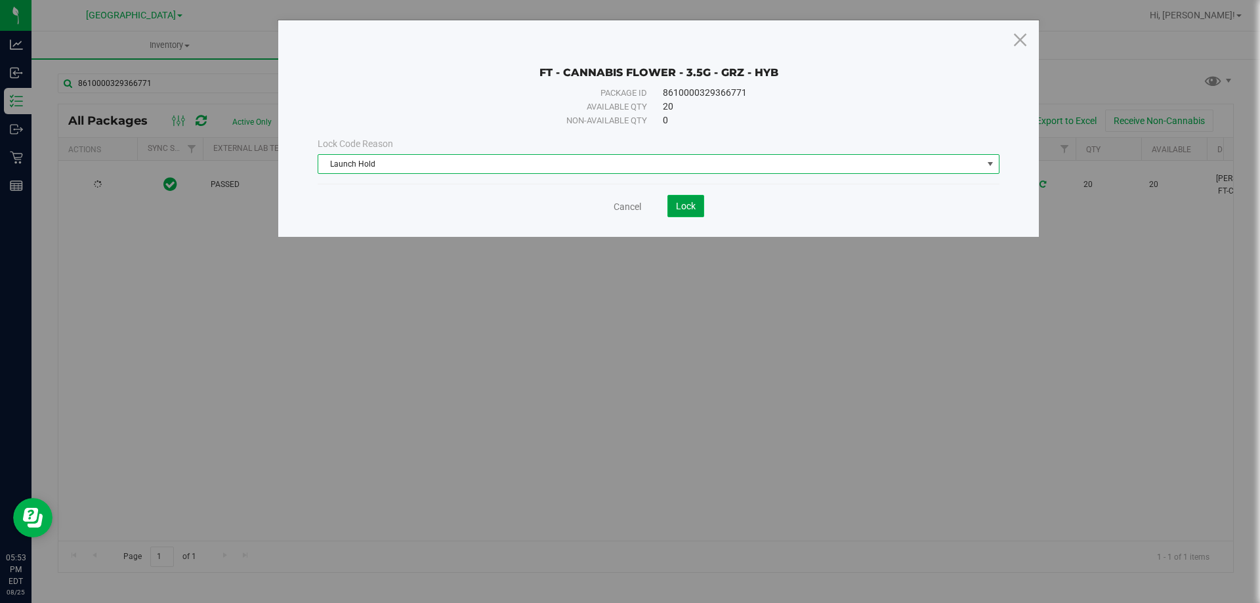
click at [698, 205] on button "Lock" at bounding box center [686, 206] width 37 height 22
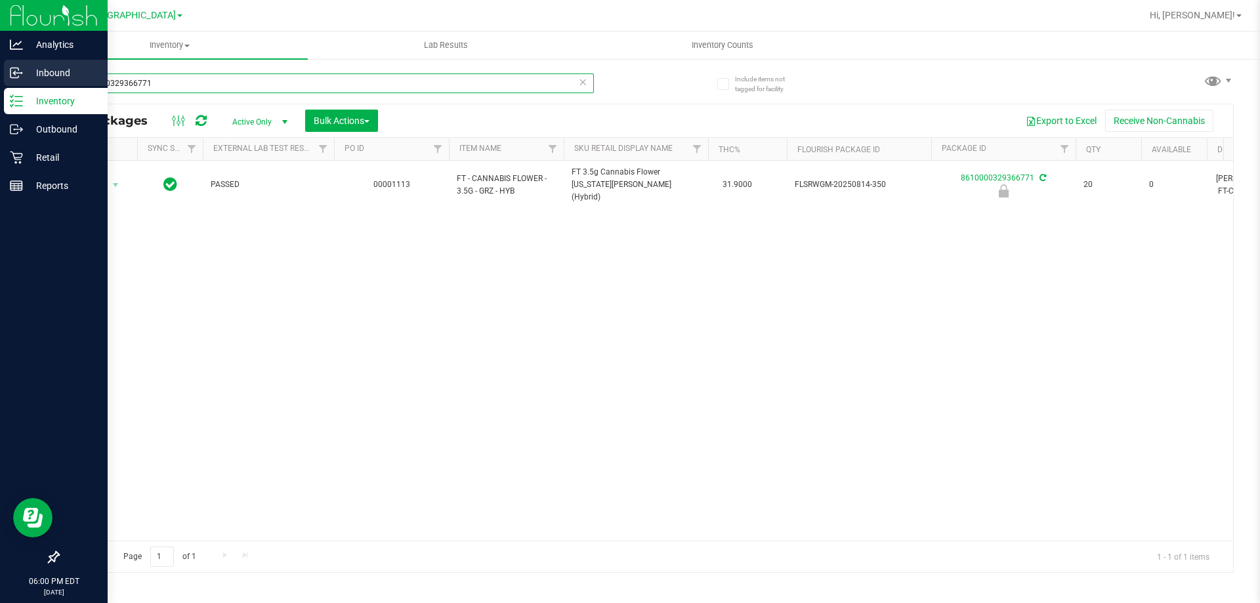
drag, startPoint x: 161, startPoint y: 73, endPoint x: 20, endPoint y: 64, distance: 142.1
click at [20, 64] on div "Analytics Inbound Inventory Outbound Retail Reports 06:00 PM EDT [DATE] 08/25 P…" at bounding box center [630, 301] width 1260 height 603
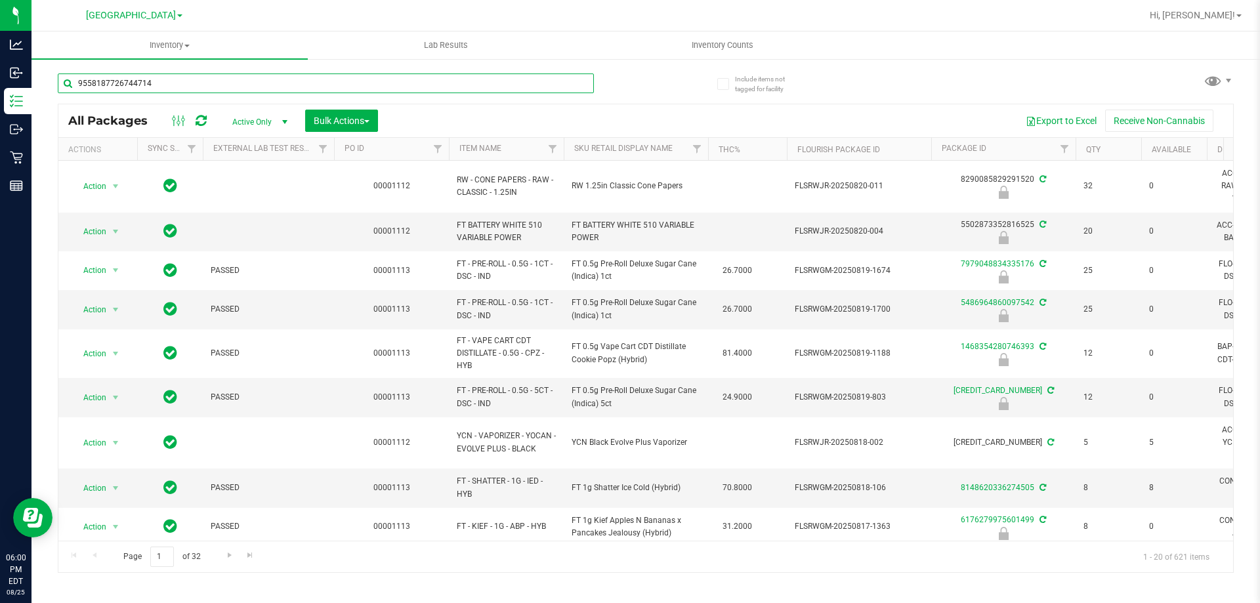
type input "9558187726744714"
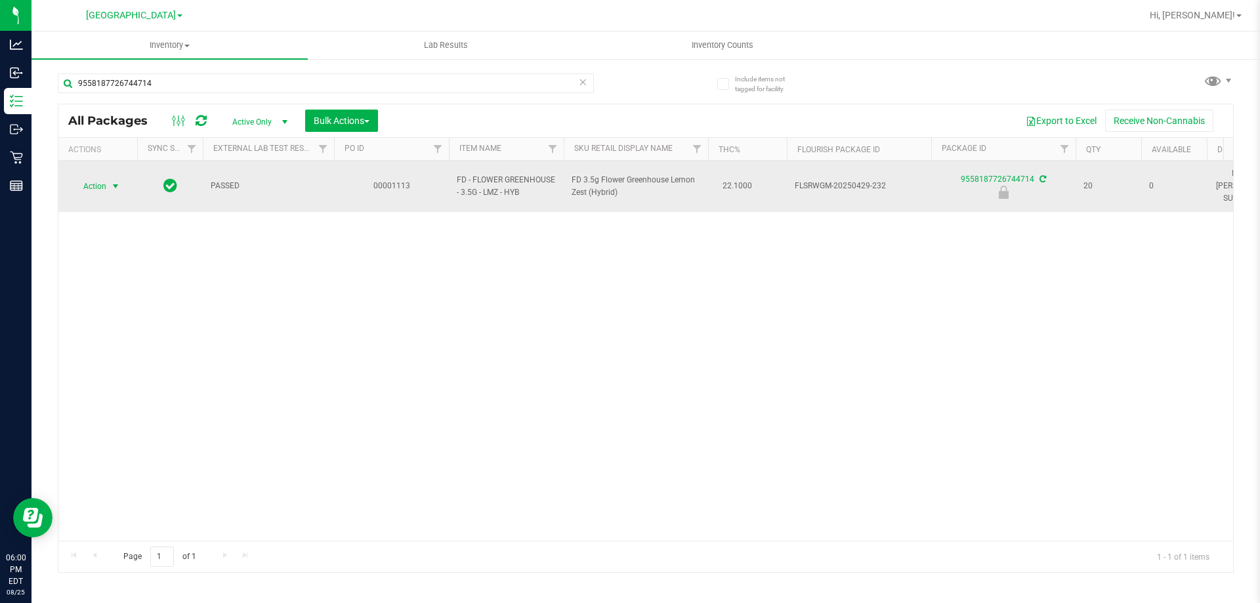
click at [101, 177] on span "Action" at bounding box center [89, 186] width 35 height 18
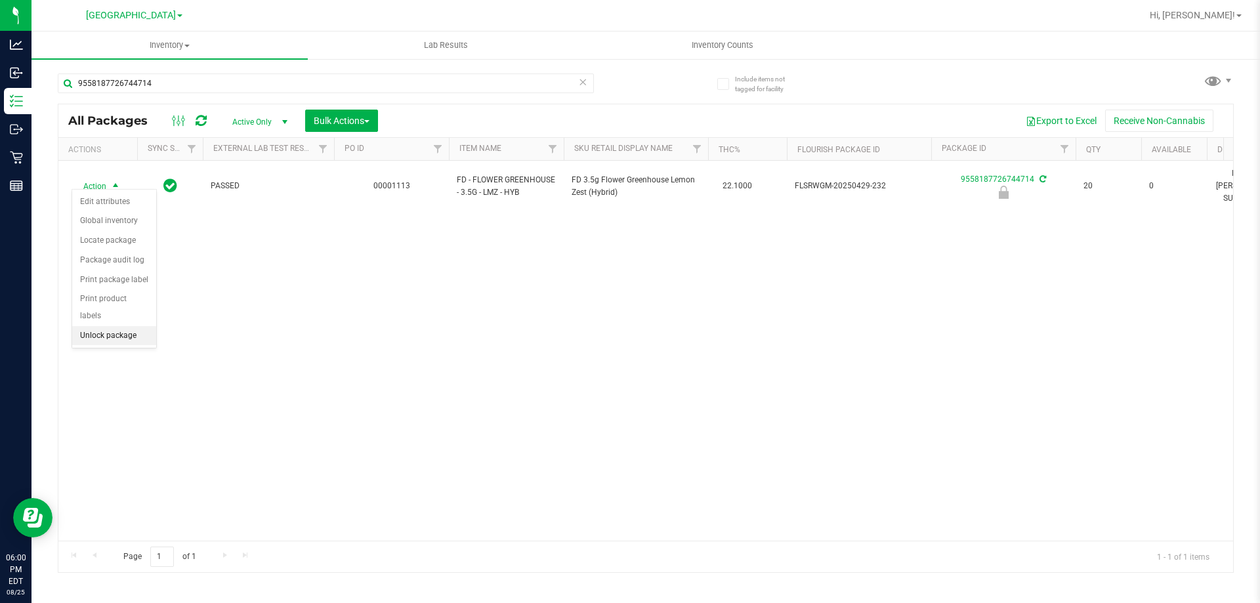
click at [111, 326] on li "Unlock package" at bounding box center [114, 336] width 84 height 20
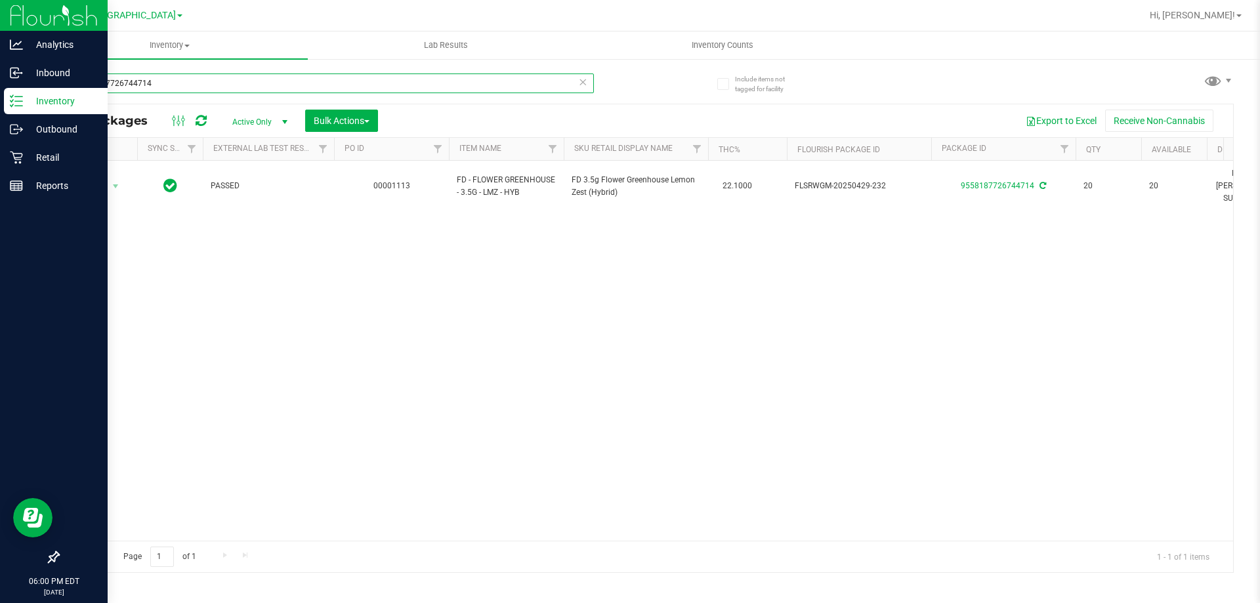
drag, startPoint x: 161, startPoint y: 80, endPoint x: 0, endPoint y: 3, distance: 178.8
click at [0, 3] on div "Analytics Inbound Inventory Outbound Retail Reports 06:00 PM EDT [DATE] 08/25 P…" at bounding box center [630, 301] width 1260 height 603
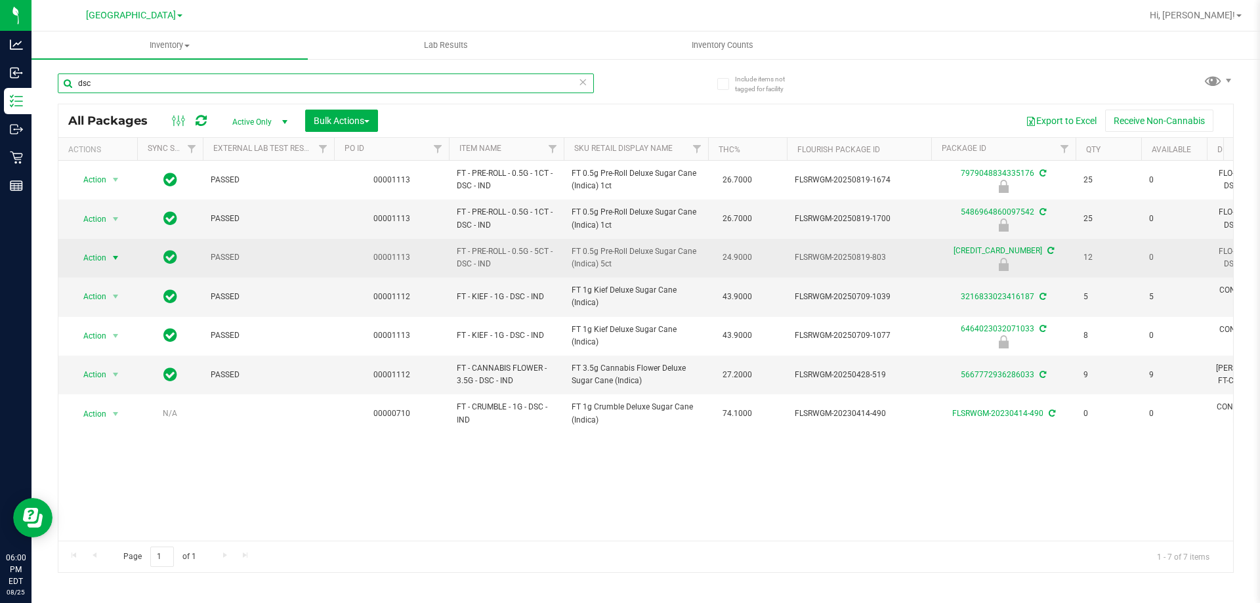
type input "dsc"
click at [87, 256] on span "Action" at bounding box center [89, 258] width 35 height 18
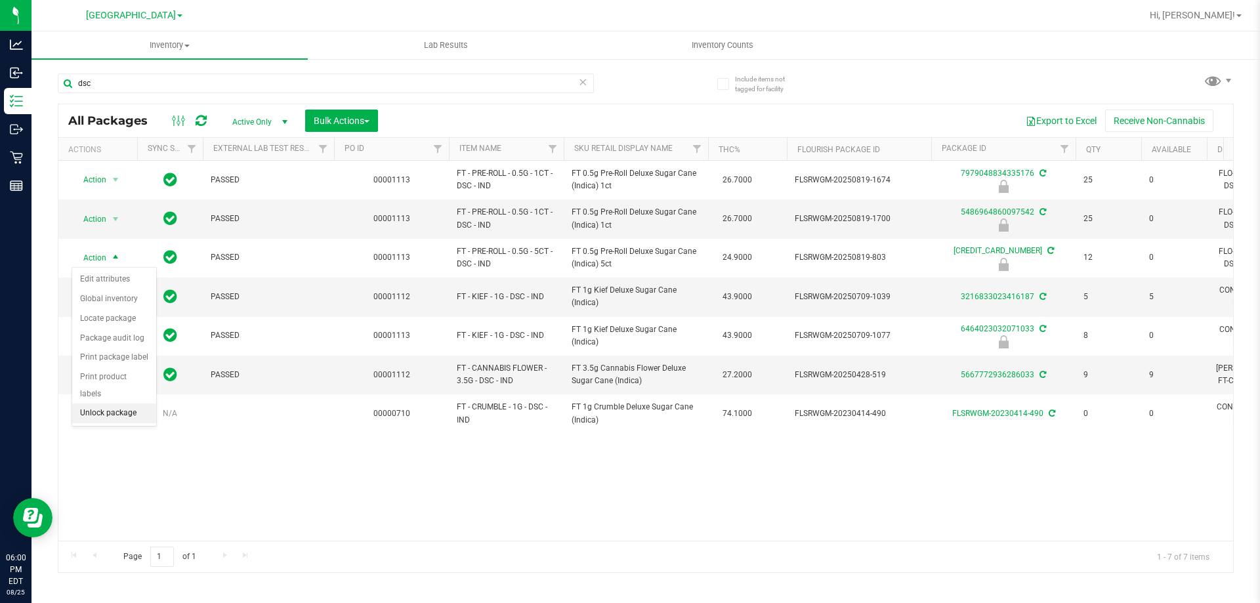
click at [139, 404] on li "Unlock package" at bounding box center [114, 414] width 84 height 20
click at [114, 221] on span "select" at bounding box center [115, 219] width 11 height 11
click at [138, 365] on li "Unlock package" at bounding box center [114, 375] width 84 height 20
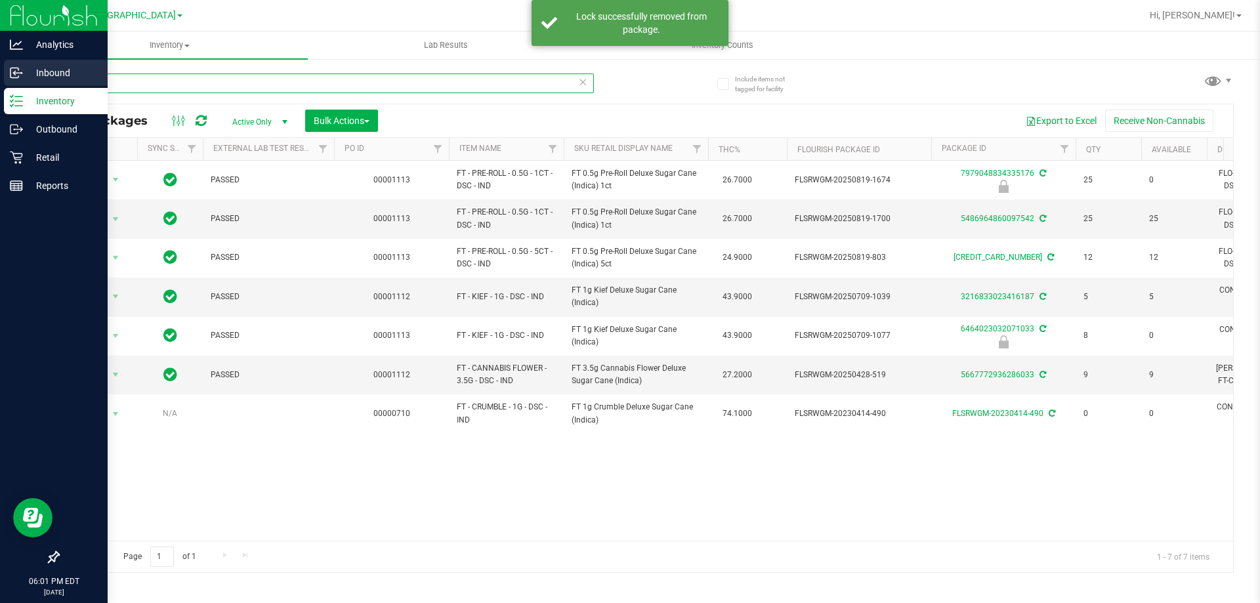
drag, startPoint x: 126, startPoint y: 74, endPoint x: 0, endPoint y: 76, distance: 126.1
click at [0, 76] on div "Analytics Inbound Inventory Outbound Retail Reports 06:01 PM EDT [DATE] 08/[GEO…" at bounding box center [630, 301] width 1260 height 603
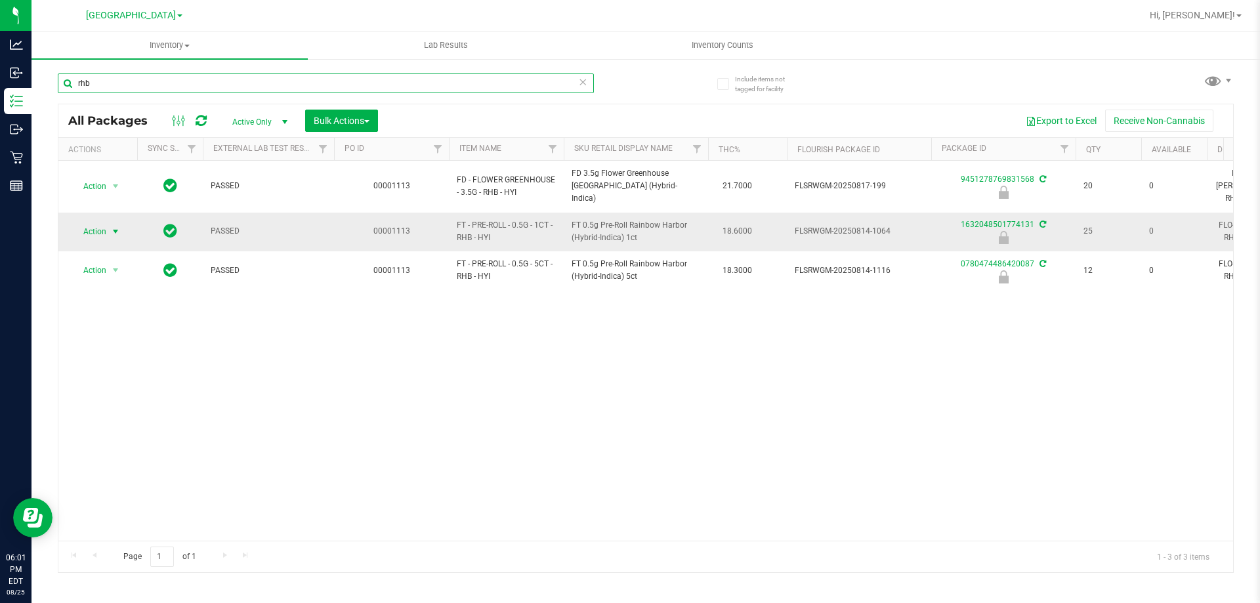
type input "rhb"
click at [95, 223] on span "Action" at bounding box center [89, 232] width 35 height 18
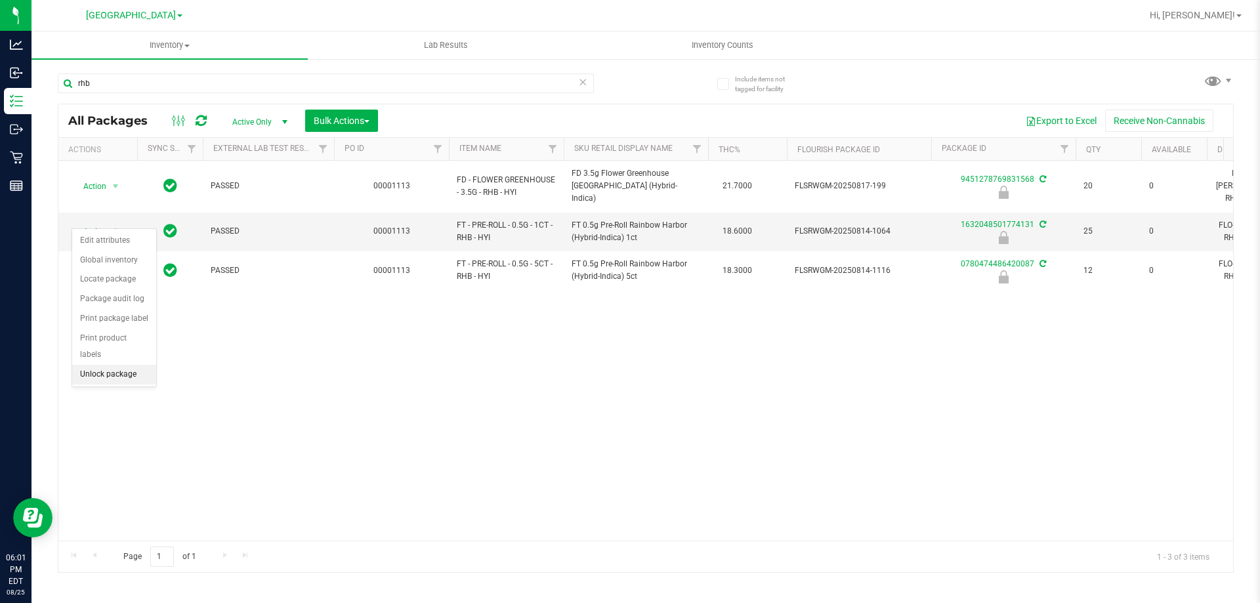
click at [126, 365] on li "Unlock package" at bounding box center [114, 375] width 84 height 20
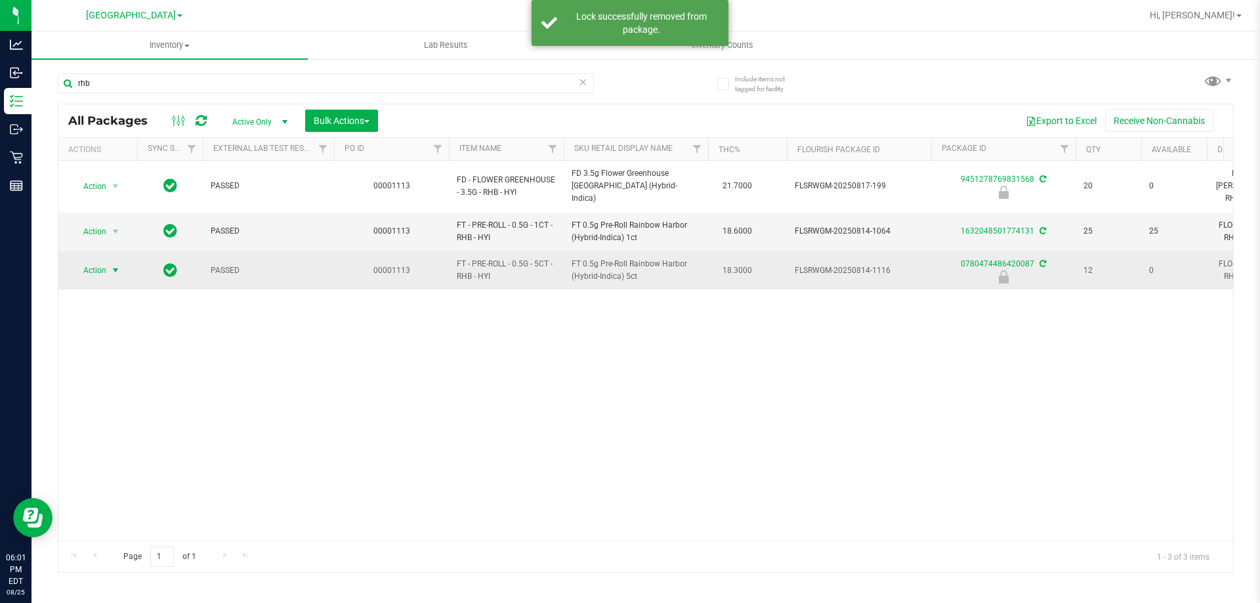
click at [114, 265] on span "select" at bounding box center [115, 270] width 11 height 11
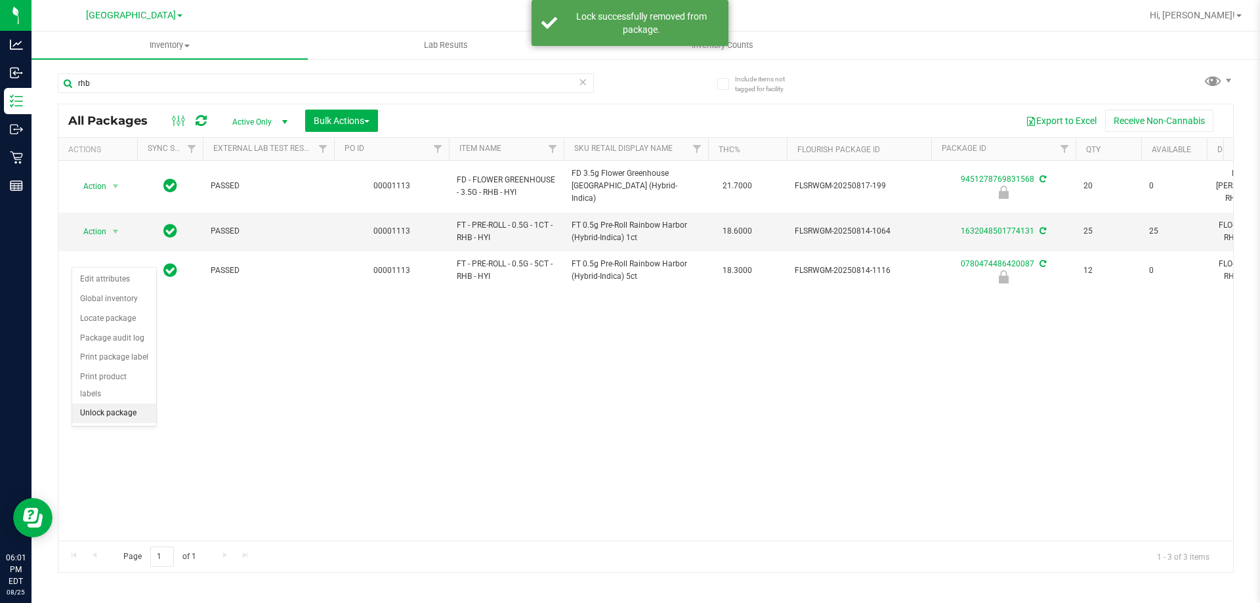
click at [98, 404] on li "Unlock package" at bounding box center [114, 414] width 84 height 20
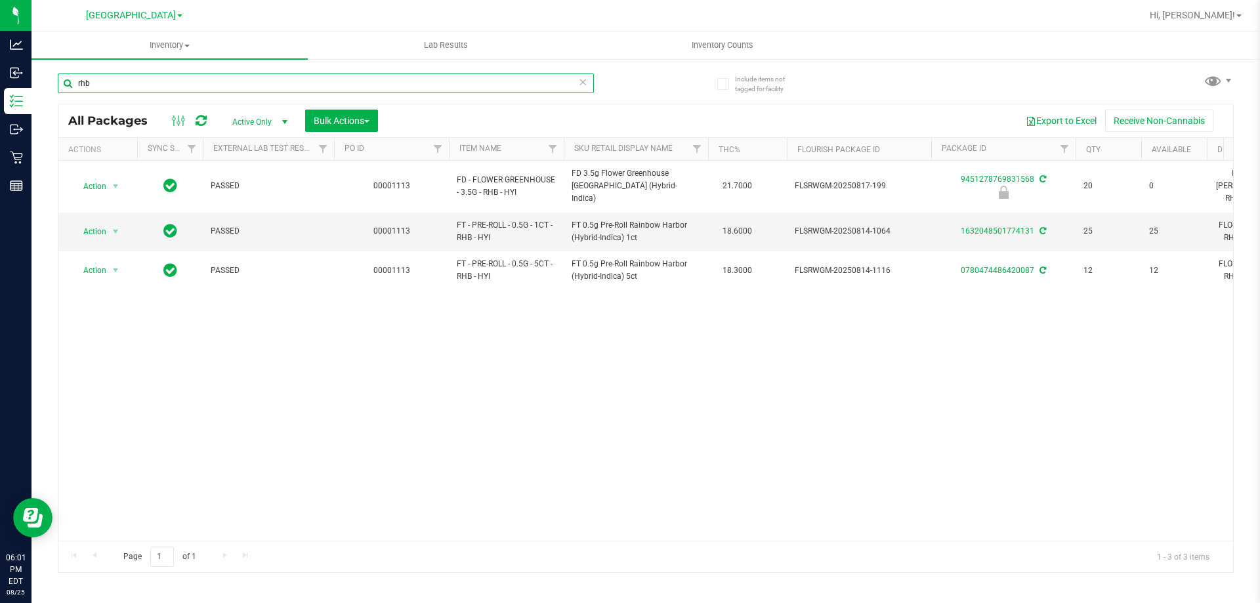
drag, startPoint x: 105, startPoint y: 87, endPoint x: 64, endPoint y: 84, distance: 40.8
click at [64, 84] on input "rhb" at bounding box center [326, 84] width 536 height 20
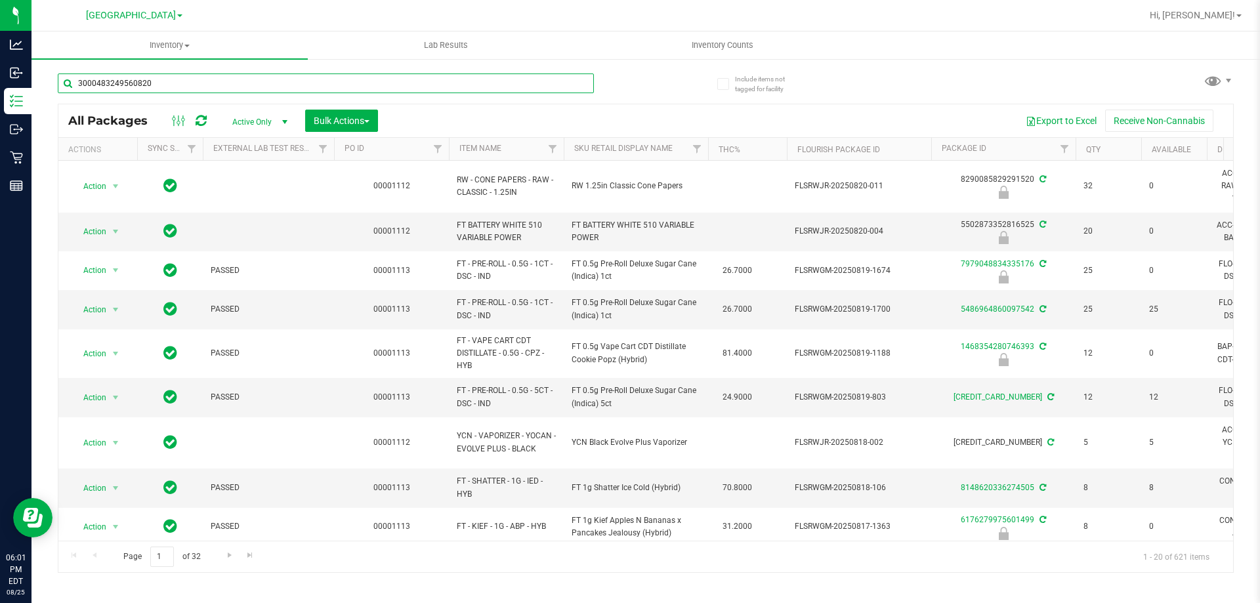
type input "3000483249560820"
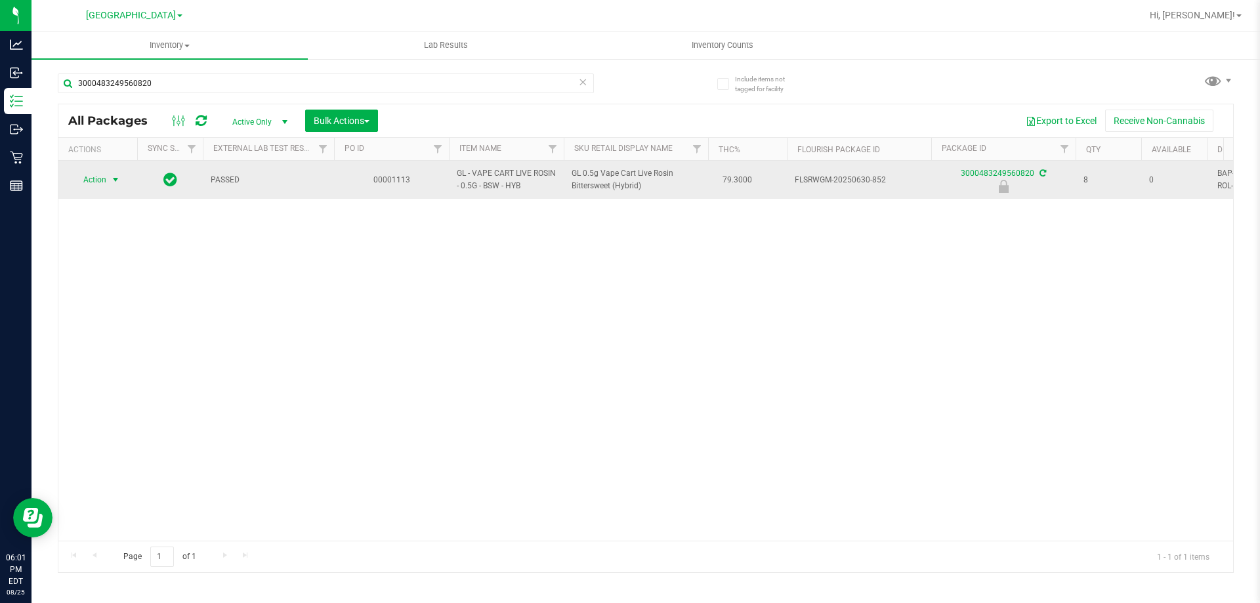
click at [108, 188] on span "select" at bounding box center [116, 180] width 16 height 18
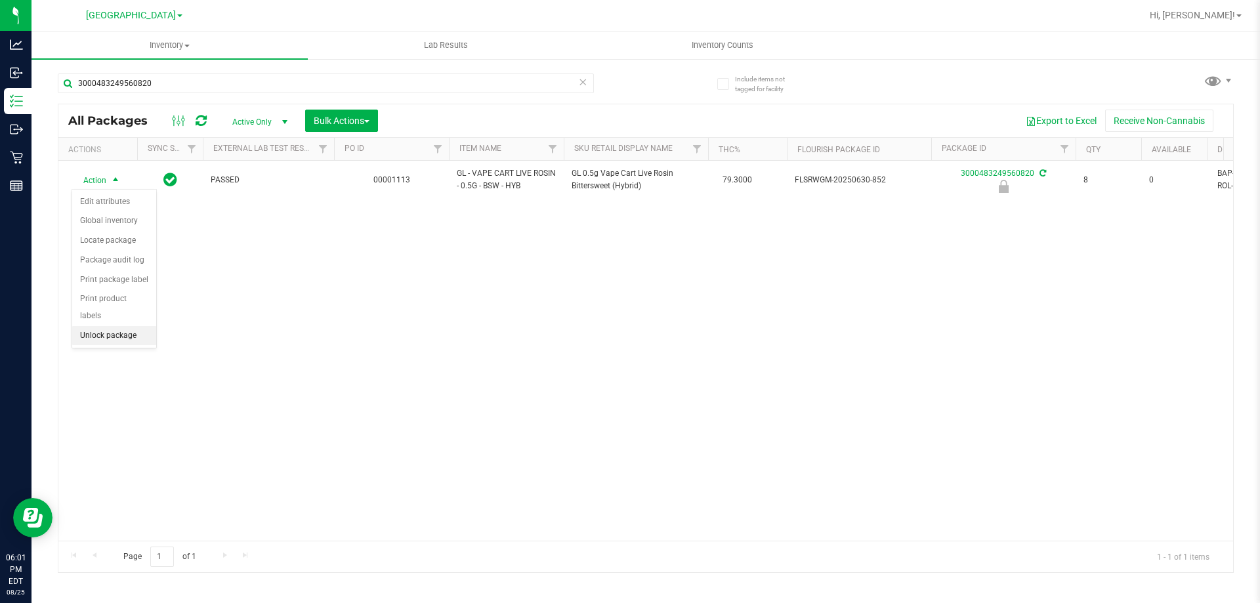
click at [121, 326] on li "Unlock package" at bounding box center [114, 336] width 84 height 20
